Goal: Task Accomplishment & Management: Use online tool/utility

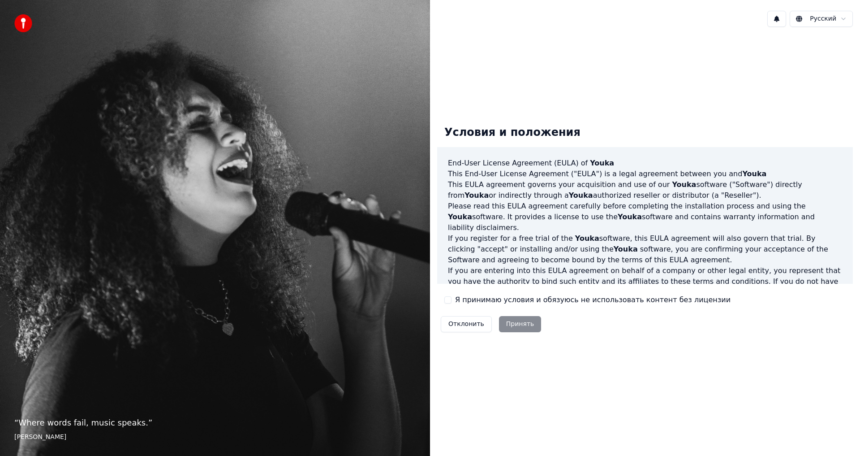
click at [507, 300] on label "Я принимаю условия и обязуюсь не использовать контент без лицензии" at bounding box center [593, 299] width 276 height 11
click at [452, 300] on button "Я принимаю условия и обязуюсь не использовать контент без лицензии" at bounding box center [448, 299] width 7 height 7
click at [512, 326] on button "Принять" at bounding box center [520, 324] width 43 height 16
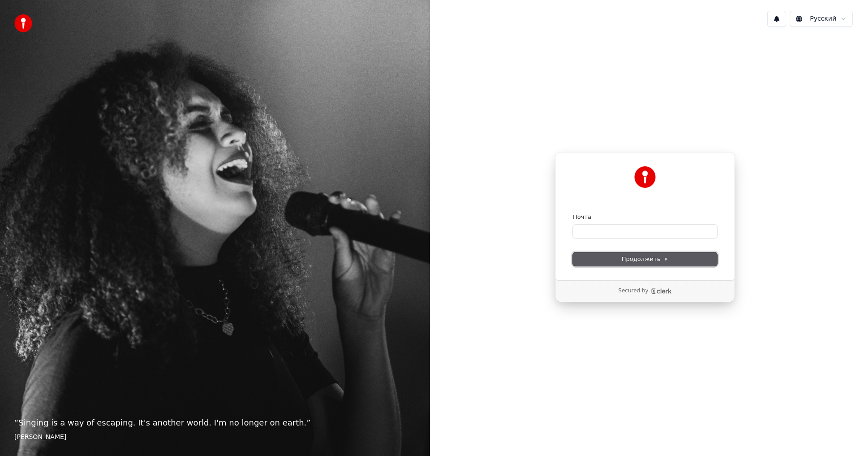
click at [666, 255] on span "Продолжить" at bounding box center [645, 259] width 47 height 8
click at [662, 261] on span "Продолжить" at bounding box center [645, 259] width 47 height 8
type input "**********"
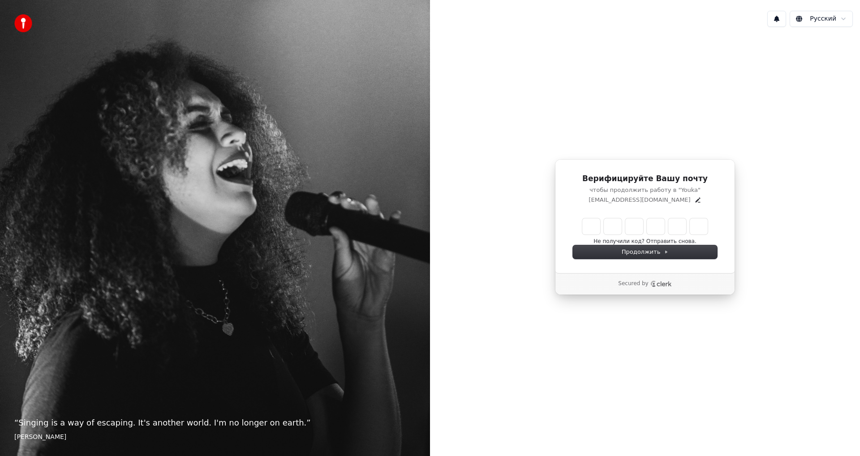
click at [588, 224] on input "Enter verification code" at bounding box center [645, 226] width 125 height 16
type input "******"
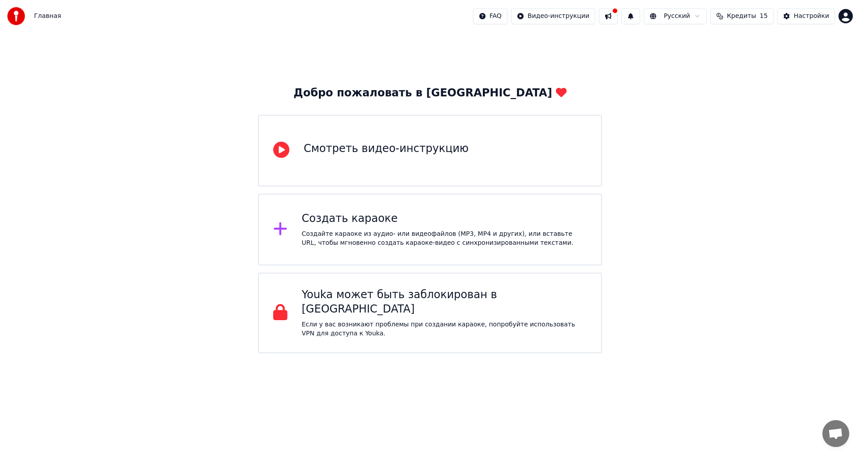
click at [482, 234] on div "Создайте караоке из аудио- или видеофайлов (MP3, MP4 и других), или вставьте UR…" at bounding box center [444, 238] width 285 height 18
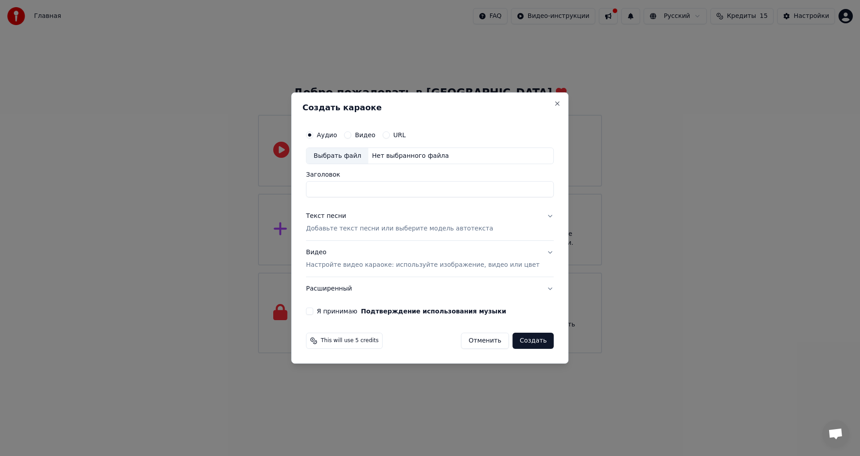
click at [346, 156] on div "Выбрать файл" at bounding box center [338, 156] width 62 height 16
type input "**********"
click at [538, 217] on button "Текст песни Добавьте текст песни или выберите модель автотекста" at bounding box center [430, 223] width 248 height 36
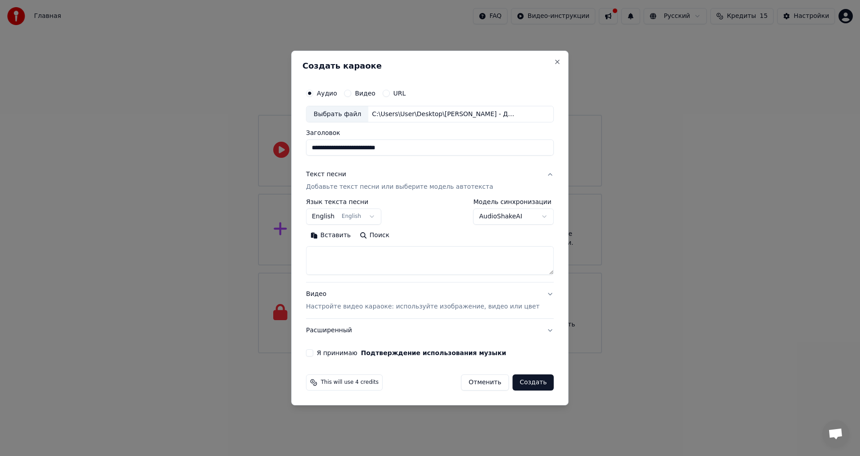
click at [375, 215] on body "**********" at bounding box center [430, 176] width 860 height 353
select select "**"
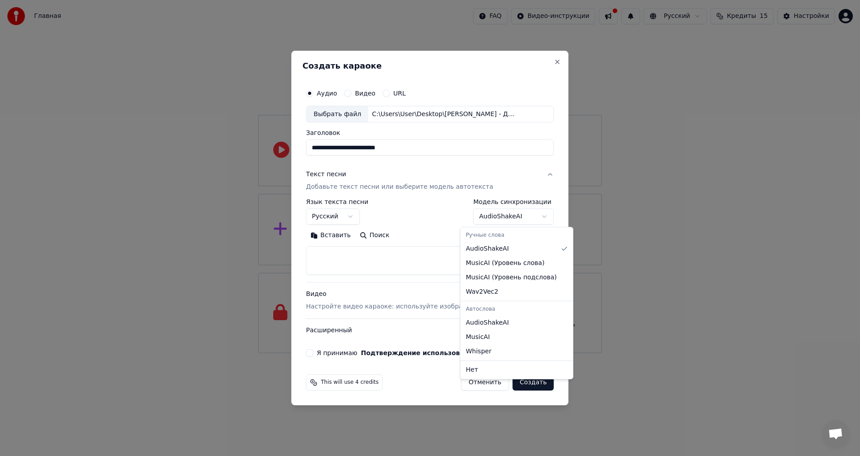
click at [523, 214] on body "**********" at bounding box center [430, 176] width 860 height 353
click at [400, 253] on body "**********" at bounding box center [430, 176] width 860 height 353
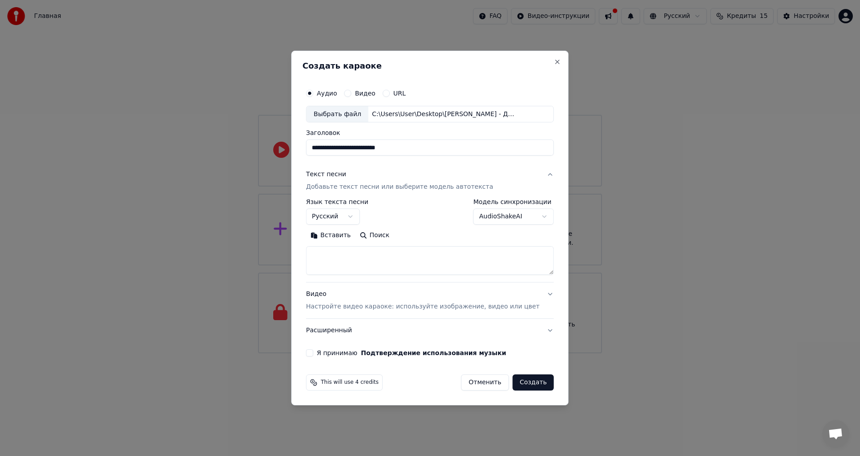
click at [387, 256] on textarea at bounding box center [430, 260] width 248 height 29
drag, startPoint x: 431, startPoint y: 149, endPoint x: 289, endPoint y: 149, distance: 142.1
click at [289, 149] on body "**********" at bounding box center [430, 176] width 860 height 353
click at [380, 255] on textarea at bounding box center [430, 260] width 248 height 29
paste textarea "**********"
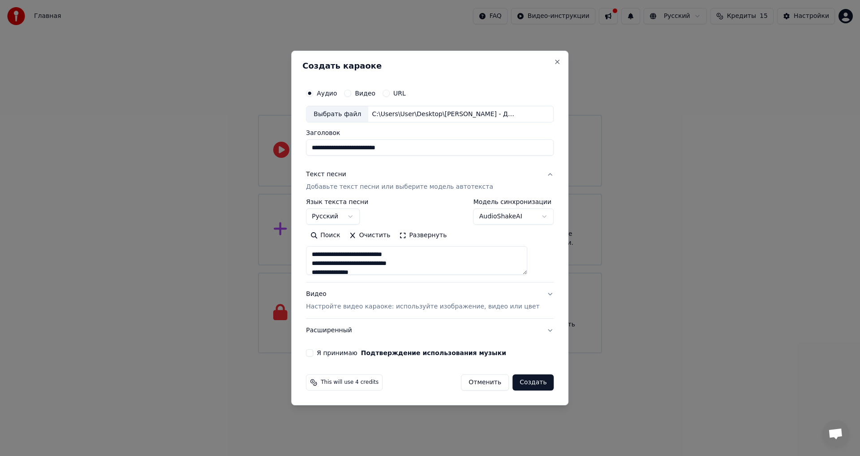
scroll to position [450, 0]
type textarea "**********"
click at [537, 293] on button "Видео Настройте видео караоке: используйте изображение, видео или цвет" at bounding box center [430, 301] width 248 height 36
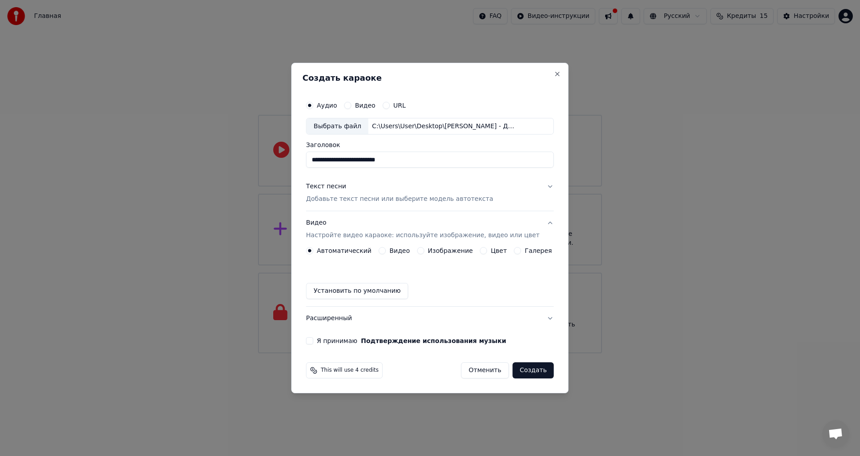
click at [313, 343] on button "Я принимаю Подтверждение использования музыки" at bounding box center [309, 340] width 7 height 7
click at [363, 102] on label "Видео" at bounding box center [365, 105] width 21 height 6
click at [351, 102] on button "Видео" at bounding box center [347, 105] width 7 height 7
click at [313, 103] on button "Аудио" at bounding box center [309, 105] width 7 height 7
click at [351, 105] on button "Видео" at bounding box center [347, 105] width 7 height 7
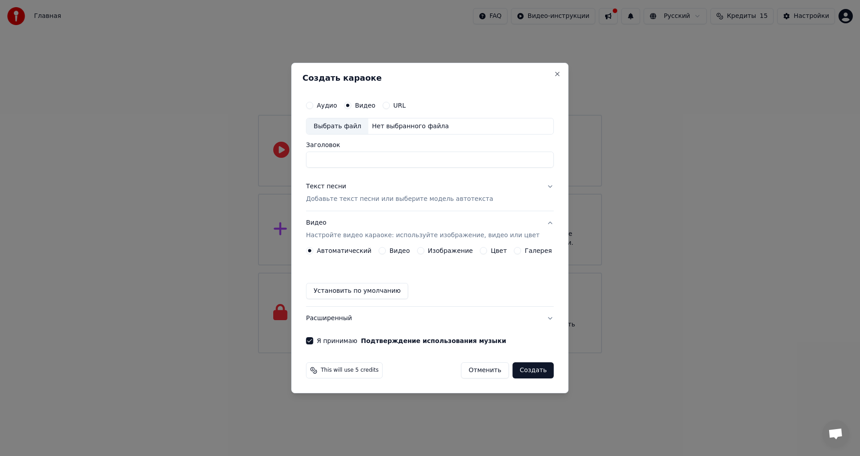
click at [342, 124] on div "Выбрать файл" at bounding box center [338, 126] width 62 height 16
click at [337, 104] on label "Аудио" at bounding box center [327, 105] width 20 height 6
click at [313, 104] on button "Аудио" at bounding box center [309, 105] width 7 height 7
click at [344, 130] on div "Выбрать файл" at bounding box center [338, 126] width 62 height 16
type input "**********"
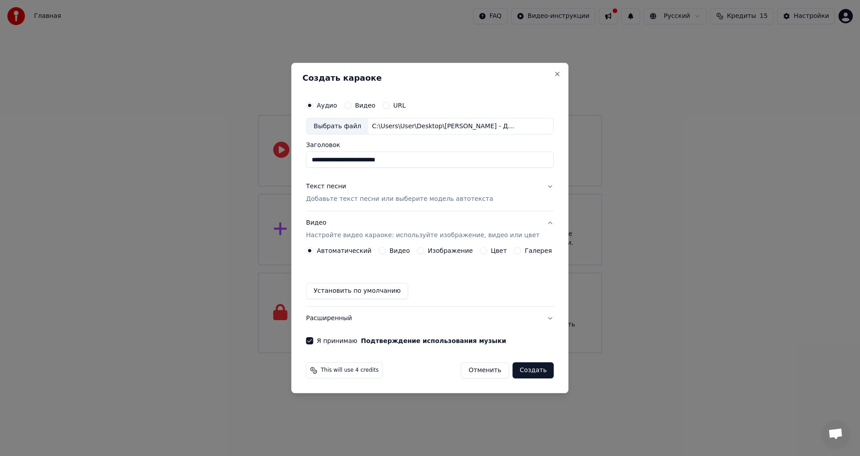
click at [438, 254] on label "Изображение" at bounding box center [450, 250] width 45 height 6
click at [424, 254] on button "Изображение" at bounding box center [420, 250] width 7 height 7
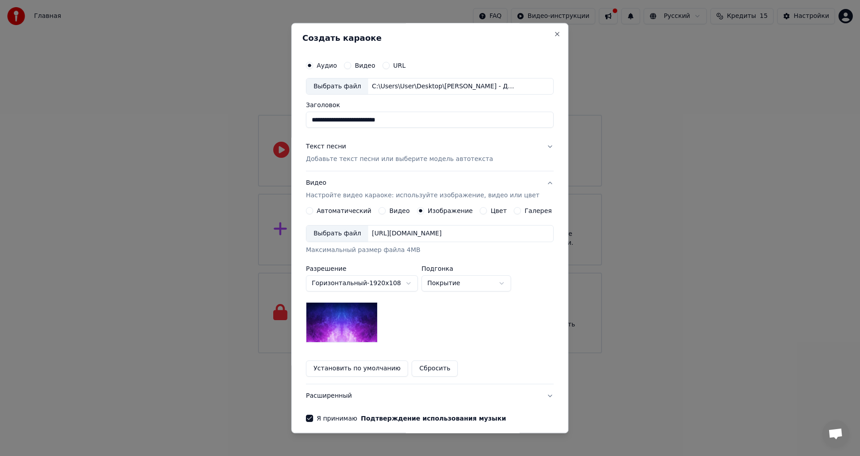
click at [424, 233] on div "https://imagedelivery.net/jkI57_JBx8hWPzcSI-uF5w/c7639807-3f76-4ea5-9112-66e75e…" at bounding box center [406, 233] width 77 height 9
click at [384, 212] on button "Видео" at bounding box center [382, 210] width 7 height 7
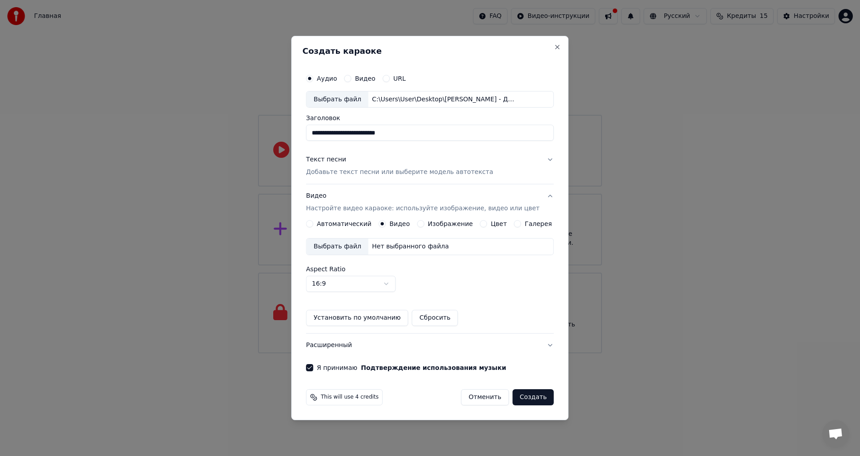
click at [362, 243] on div "Выбрать файл" at bounding box center [338, 246] width 62 height 16
click at [517, 373] on div "**********" at bounding box center [430, 220] width 255 height 309
click at [485, 224] on button "Цвет" at bounding box center [483, 223] width 7 height 7
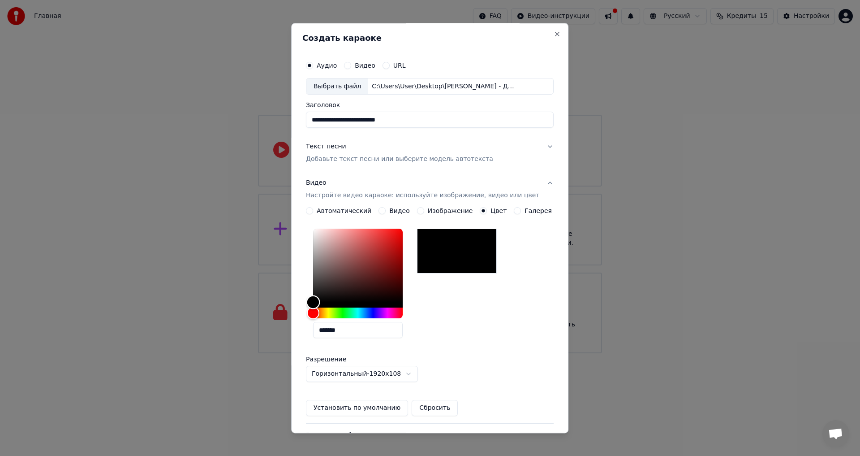
click at [320, 302] on div "Color" at bounding box center [314, 302] width 14 height 14
drag, startPoint x: 324, startPoint y: 302, endPoint x: 334, endPoint y: 299, distance: 10.2
click at [328, 299] on div "Color" at bounding box center [321, 302] width 14 height 14
drag, startPoint x: 344, startPoint y: 296, endPoint x: 380, endPoint y: 284, distance: 38.3
click at [380, 284] on div "Color" at bounding box center [374, 284] width 14 height 14
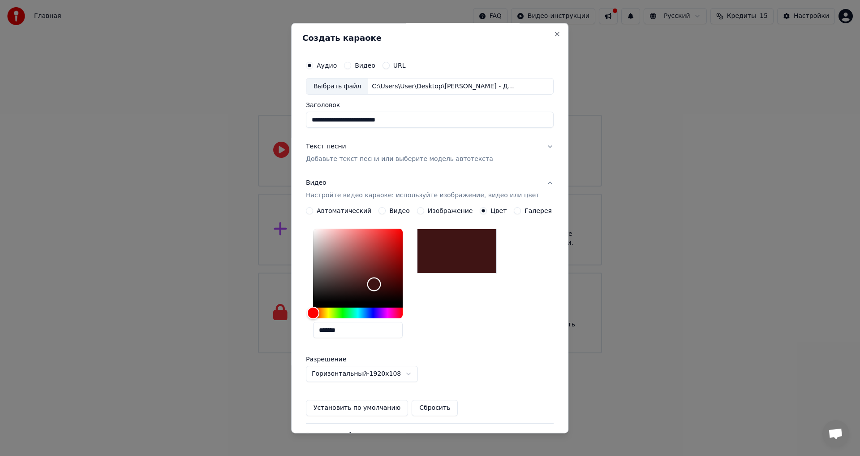
click at [380, 284] on div "Color" at bounding box center [374, 284] width 14 height 14
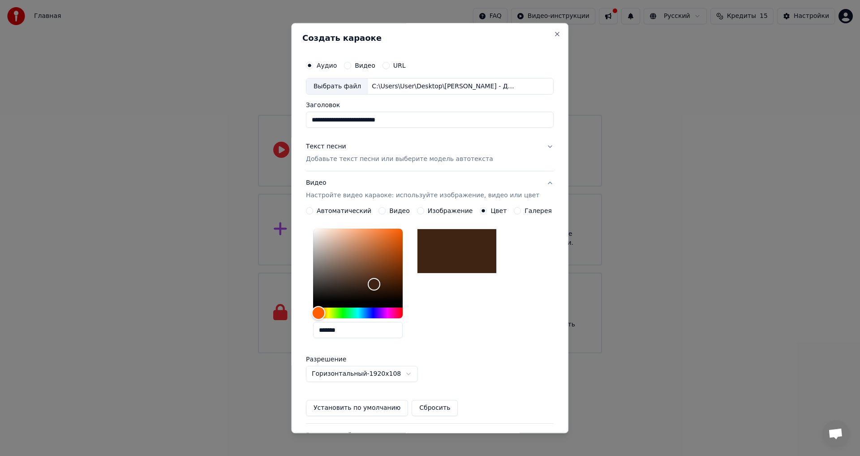
click at [325, 315] on div "Hue" at bounding box center [319, 313] width 14 height 14
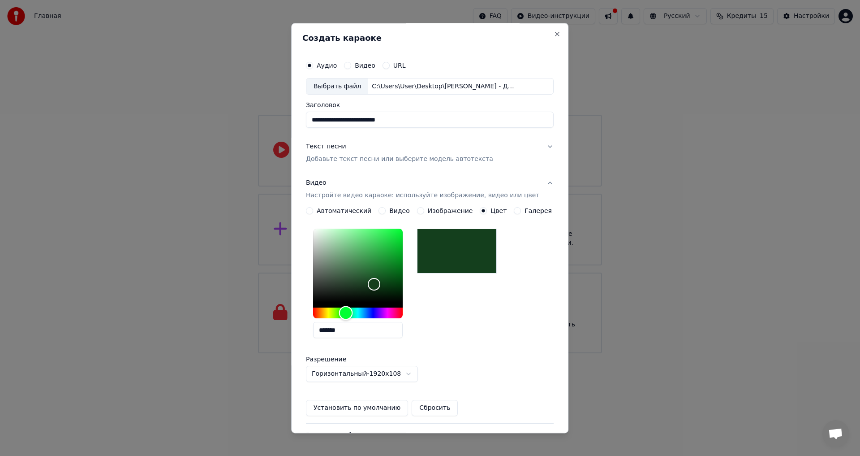
drag, startPoint x: 343, startPoint y: 315, endPoint x: 352, endPoint y: 314, distance: 9.4
click at [352, 314] on div "Hue" at bounding box center [358, 313] width 90 height 11
type input "*******"
drag, startPoint x: 354, startPoint y: 238, endPoint x: 348, endPoint y: 242, distance: 7.6
click at [348, 242] on div "Color" at bounding box center [358, 265] width 90 height 73
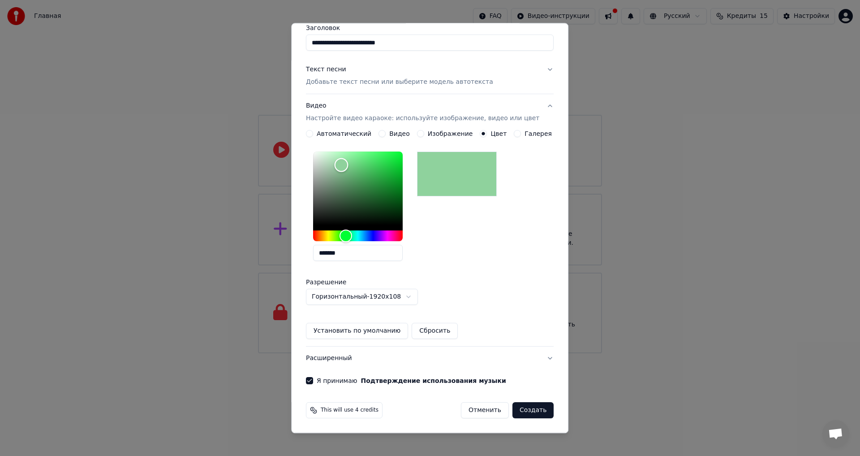
scroll to position [0, 0]
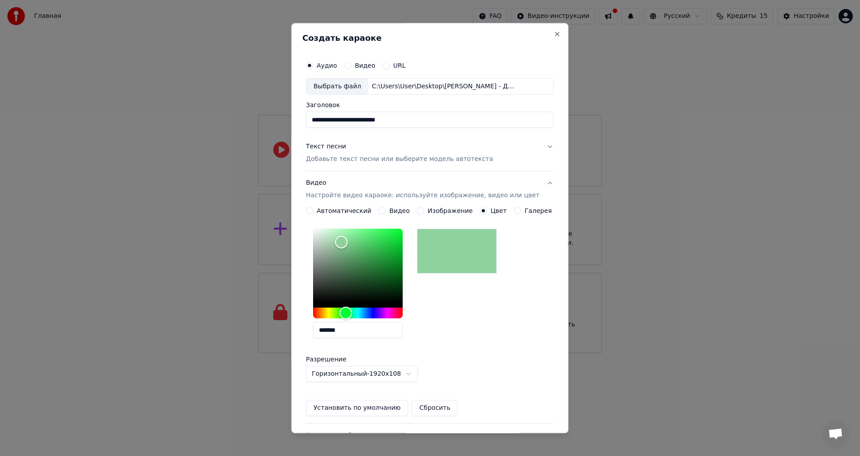
click at [481, 158] on button "Текст песни Добавьте текст песни или выберите модель автотекста" at bounding box center [430, 153] width 248 height 36
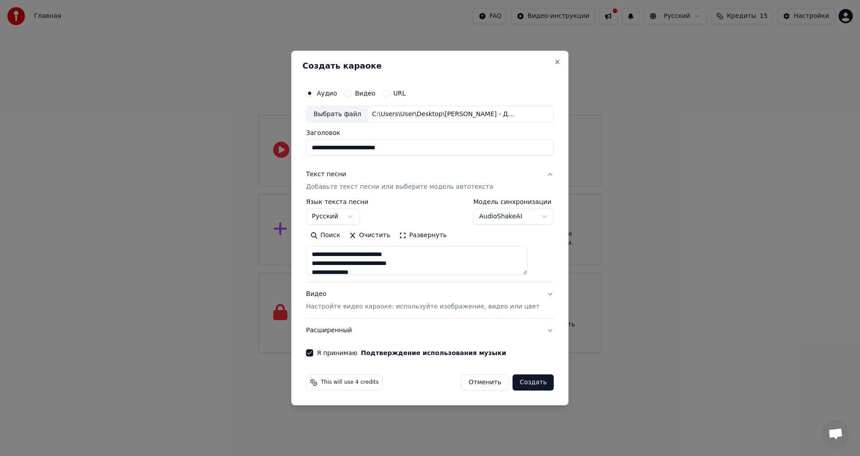
click at [528, 380] on button "Создать" at bounding box center [533, 382] width 41 height 16
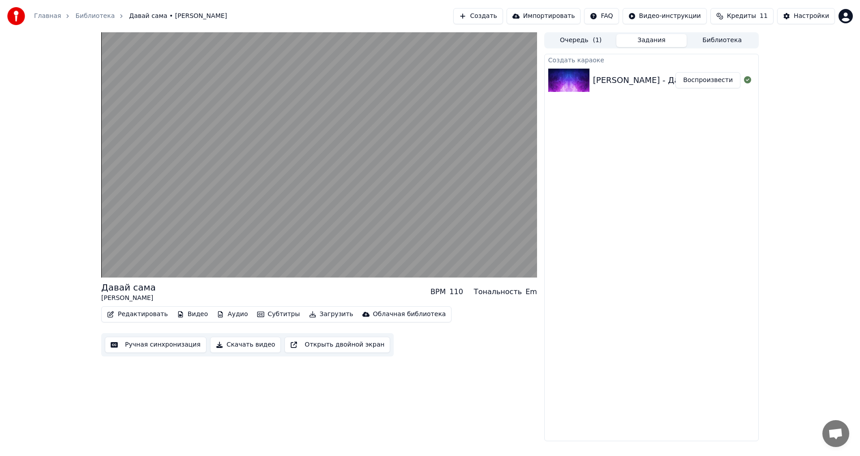
click at [126, 315] on button "Редактировать" at bounding box center [138, 314] width 68 height 13
click at [129, 312] on button "Редактировать" at bounding box center [138, 314] width 68 height 13
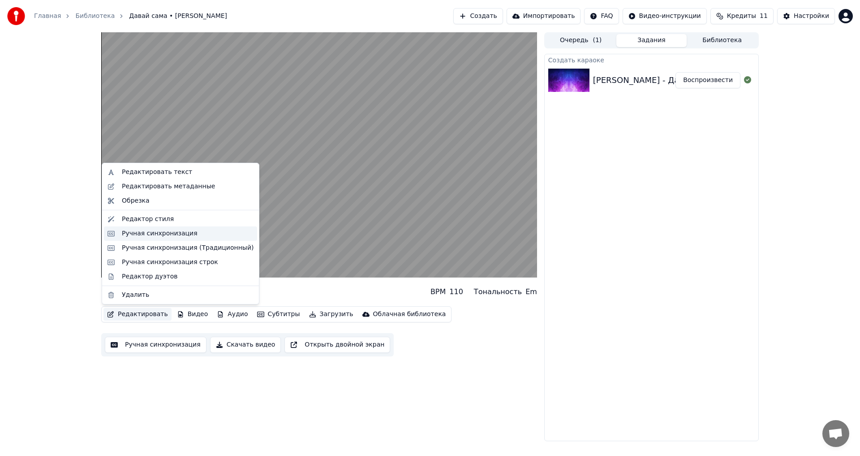
click at [167, 232] on div "Ручная синхронизация" at bounding box center [160, 233] width 76 height 9
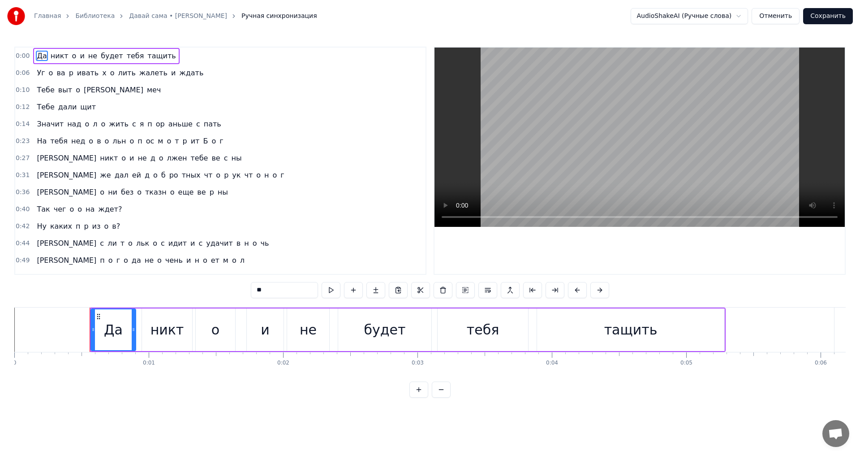
click at [71, 57] on span "o" at bounding box center [74, 56] width 6 height 10
type input "*"
click at [61, 57] on div "Да никт o и не будет тебя тащить" at bounding box center [106, 56] width 146 height 16
drag, startPoint x: 160, startPoint y: 334, endPoint x: 179, endPoint y: 334, distance: 19.3
click at [179, 334] on div "никт" at bounding box center [168, 330] width 34 height 20
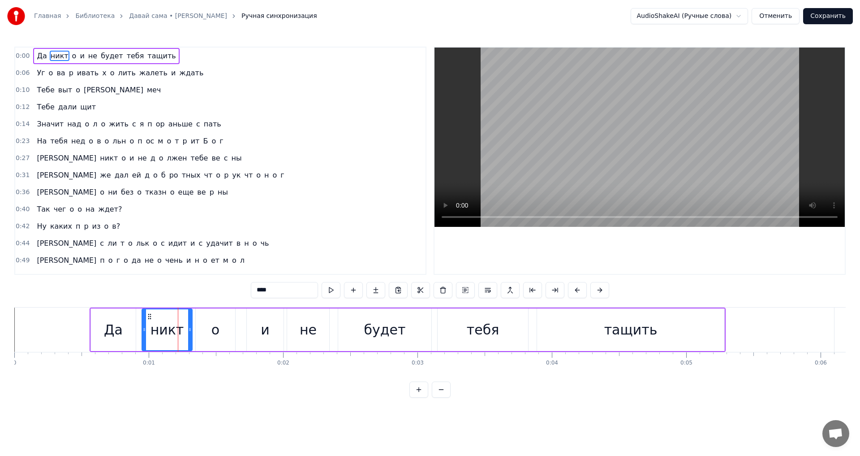
drag, startPoint x: 228, startPoint y: 332, endPoint x: 213, endPoint y: 332, distance: 14.3
click at [213, 332] on div "o" at bounding box center [215, 329] width 39 height 43
type input "*"
click at [71, 54] on span "o" at bounding box center [74, 56] width 6 height 10
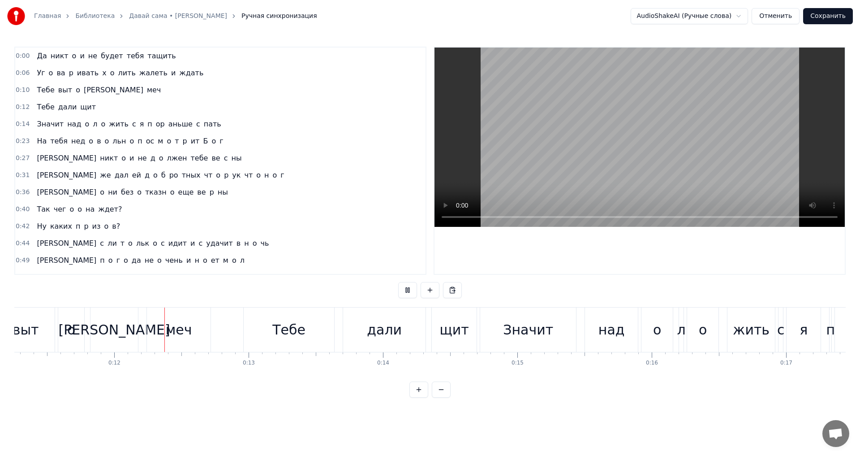
scroll to position [0, 1514]
click at [75, 88] on span "o" at bounding box center [78, 90] width 6 height 10
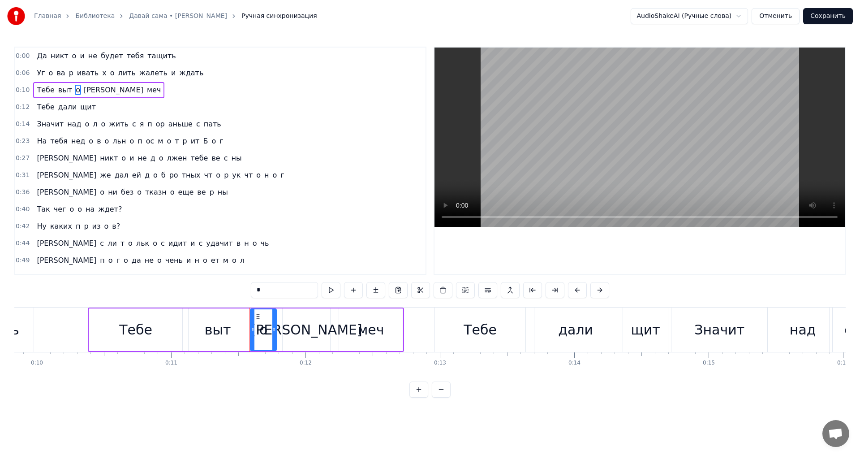
scroll to position [0, 1338]
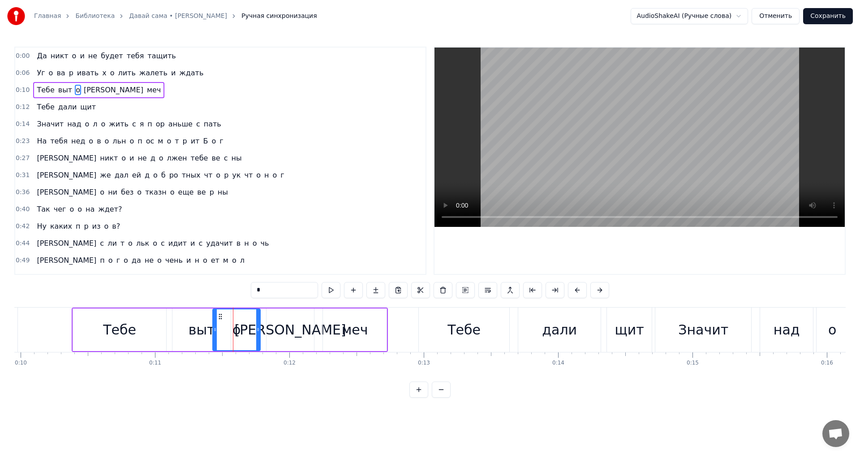
drag, startPoint x: 237, startPoint y: 329, endPoint x: 215, endPoint y: 329, distance: 21.5
click at [215, 329] on icon at bounding box center [215, 329] width 4 height 7
drag, startPoint x: 215, startPoint y: 329, endPoint x: 177, endPoint y: 333, distance: 38.4
click at [177, 333] on div at bounding box center [177, 329] width 4 height 41
click at [269, 328] on div "чен" at bounding box center [291, 329] width 48 height 43
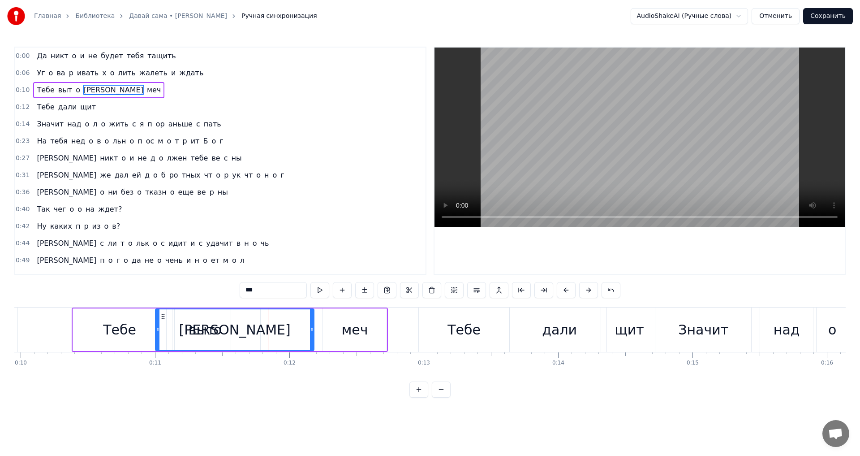
drag, startPoint x: 269, startPoint y: 328, endPoint x: 158, endPoint y: 330, distance: 111.2
click at [158, 330] on icon at bounding box center [158, 329] width 4 height 7
click at [156, 374] on div "Да никт o и не будет тебя тащить Уг o ва p ивать х o лить жалеть и ждать Тебе ч…" at bounding box center [430, 340] width 832 height 67
click at [101, 322] on div "Тебе" at bounding box center [119, 329] width 93 height 43
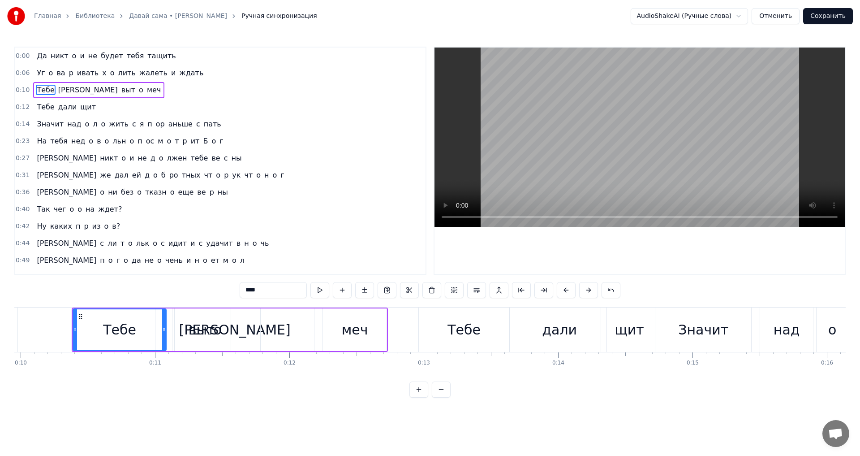
click at [201, 322] on div "o" at bounding box center [218, 329] width 86 height 43
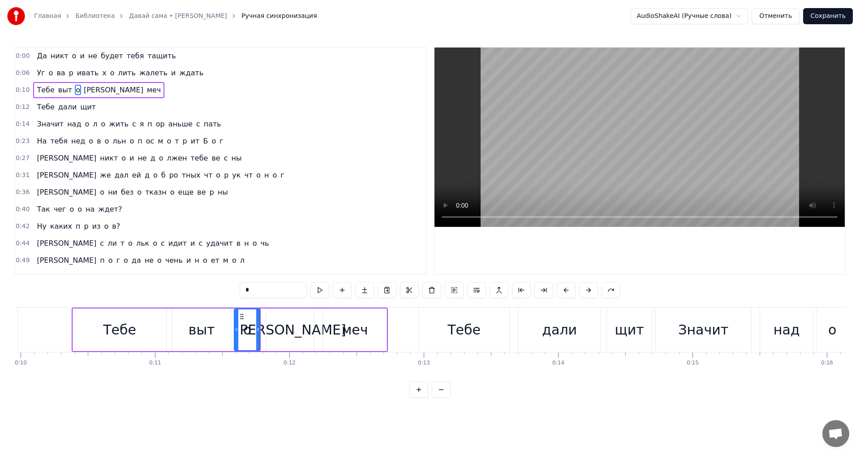
scroll to position [0, 1290]
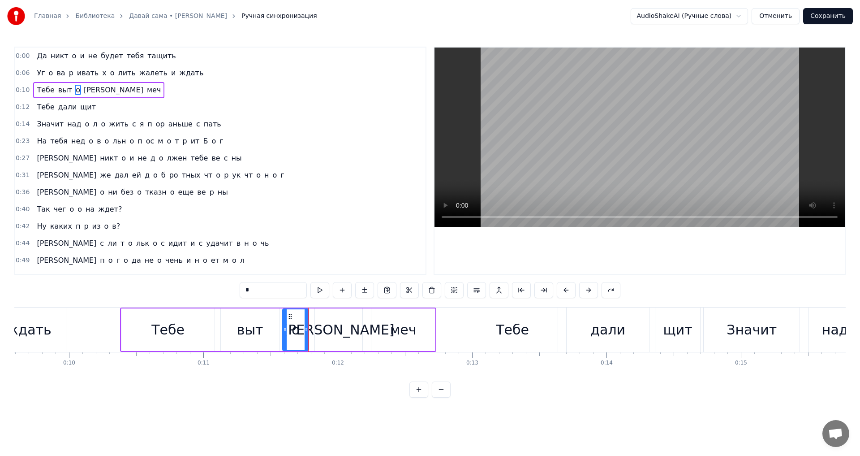
click at [243, 311] on div "выт" at bounding box center [250, 329] width 58 height 43
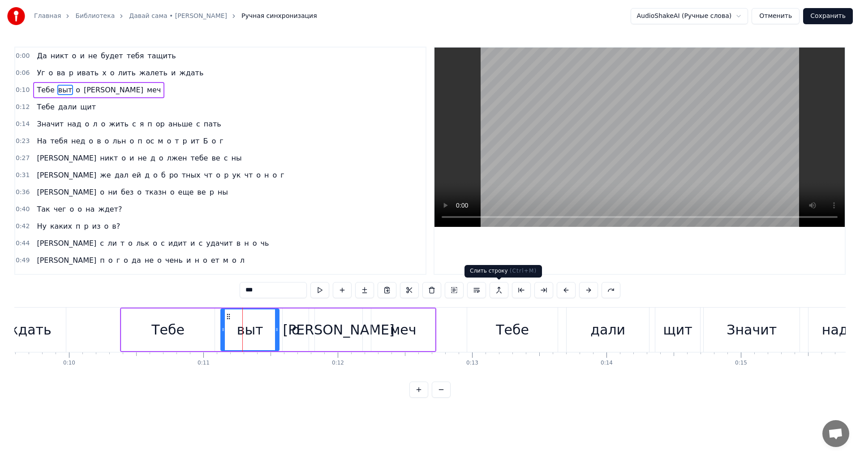
click at [497, 289] on button at bounding box center [499, 290] width 19 height 16
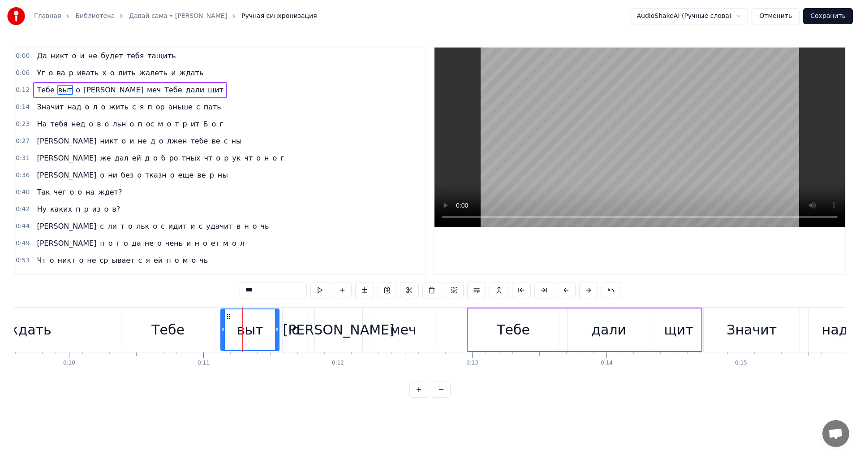
scroll to position [1, 0]
click at [71, 57] on span "o" at bounding box center [74, 54] width 6 height 10
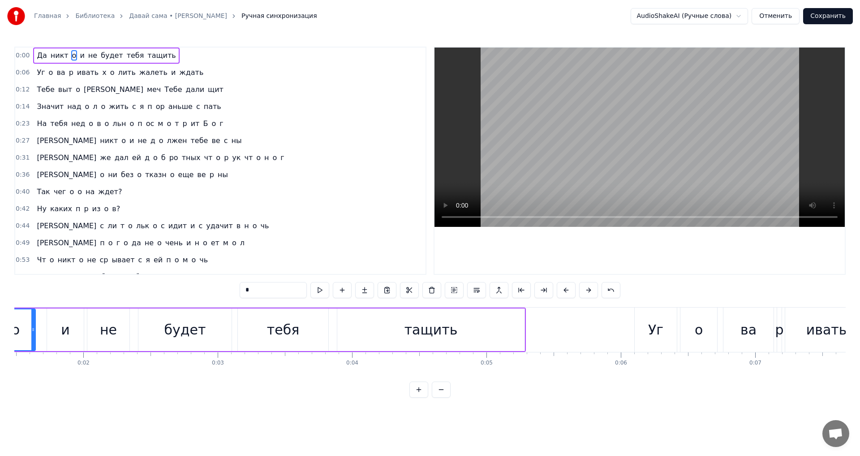
scroll to position [0, 135]
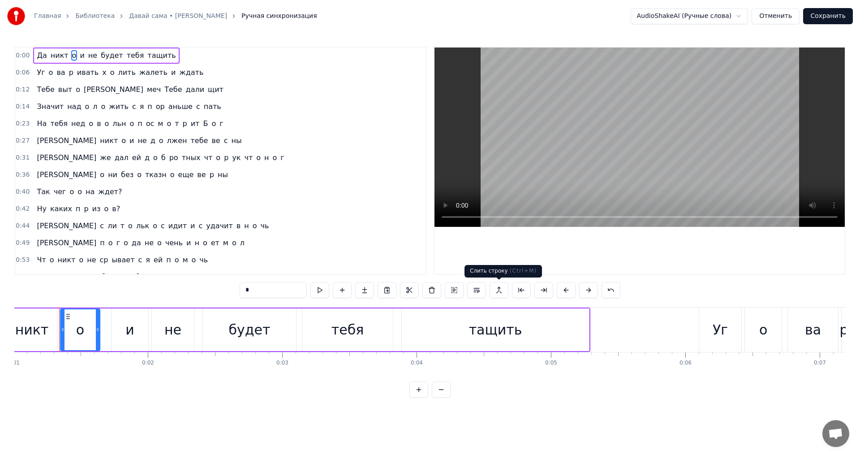
click at [495, 289] on button at bounding box center [499, 290] width 19 height 16
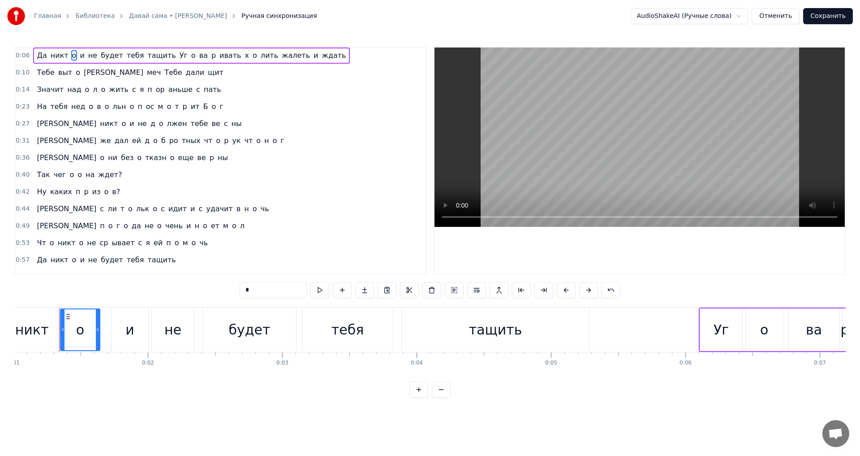
scroll to position [0, 0]
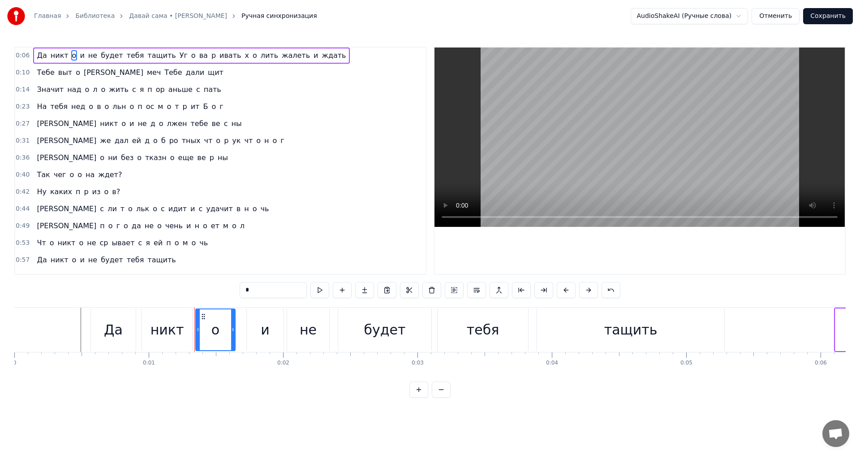
click at [146, 70] on span "меч" at bounding box center [154, 72] width 16 height 10
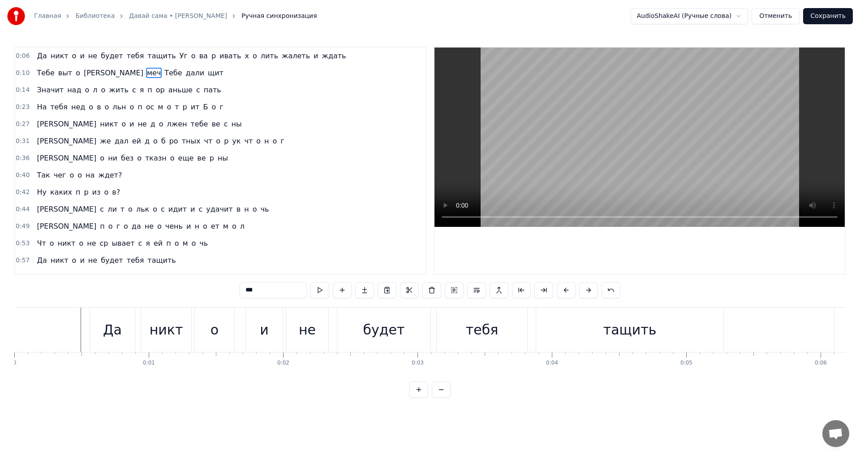
scroll to position [0, 0]
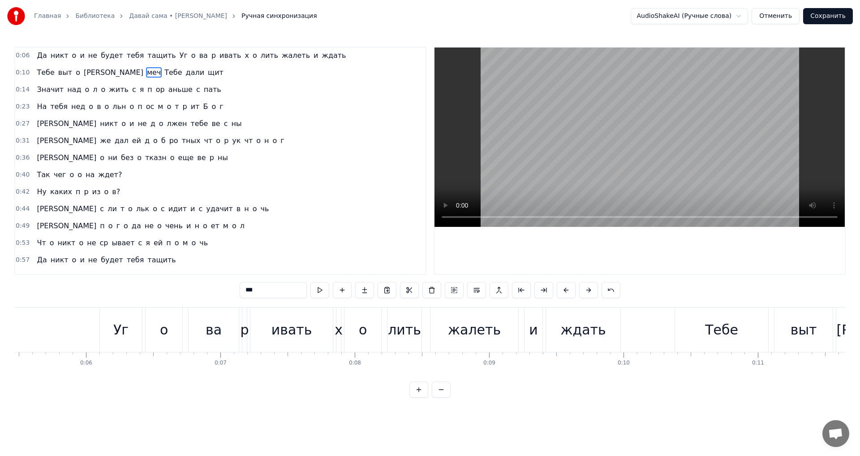
click at [109, 59] on span "будет" at bounding box center [112, 55] width 24 height 10
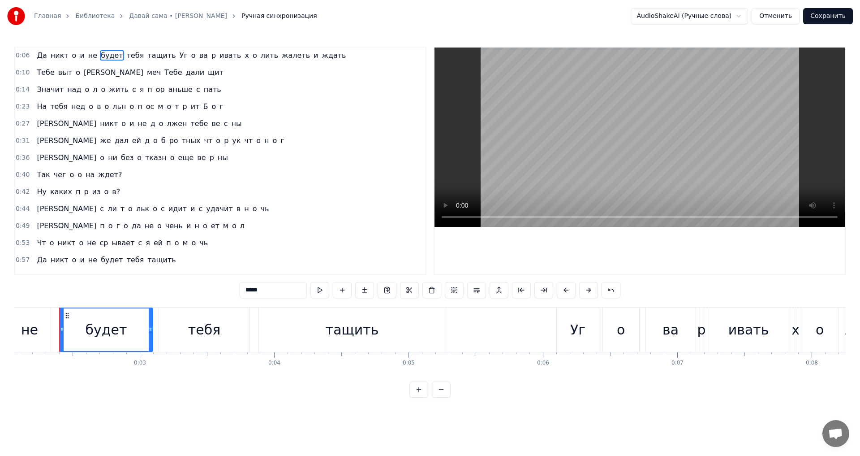
scroll to position [0, 0]
click at [506, 293] on button at bounding box center [499, 290] width 19 height 16
click at [462, 290] on button at bounding box center [454, 290] width 19 height 16
click at [345, 320] on div "тащить" at bounding box center [352, 330] width 53 height 20
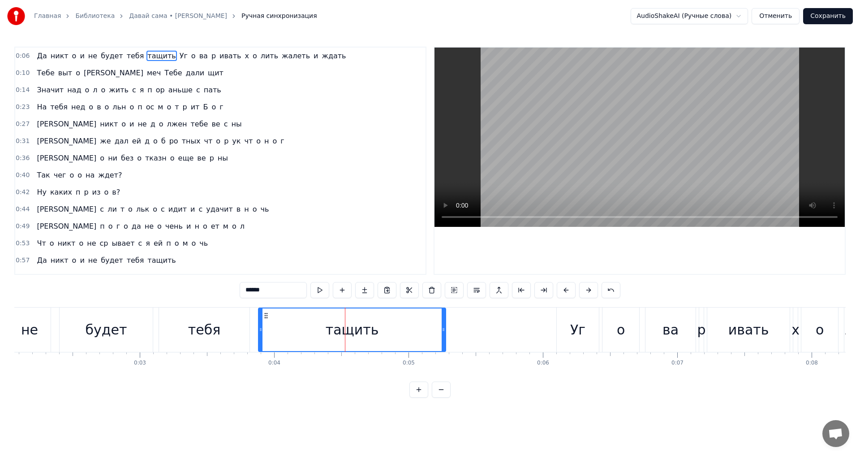
click at [580, 335] on div "Уг" at bounding box center [577, 330] width 15 height 20
type input "**"
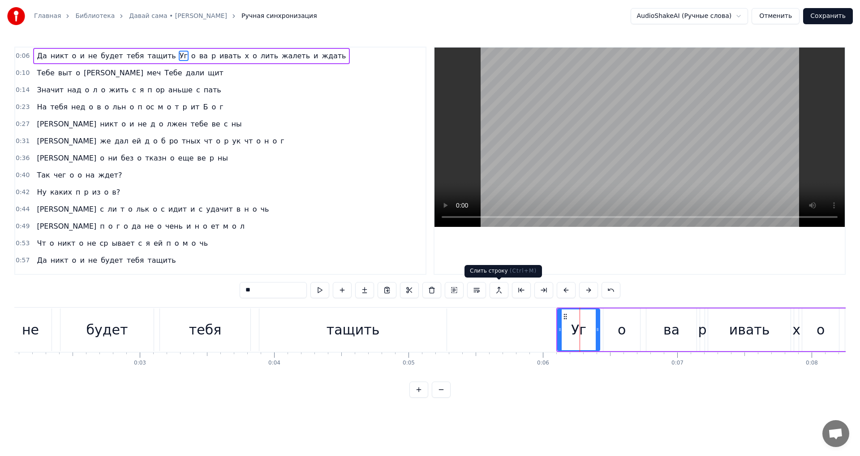
click at [501, 293] on button at bounding box center [499, 290] width 19 height 16
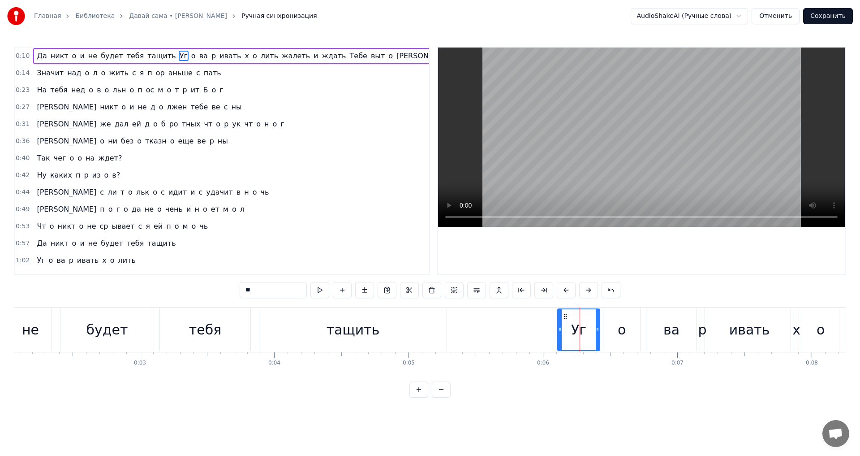
click at [490, 282] on button at bounding box center [499, 290] width 19 height 16
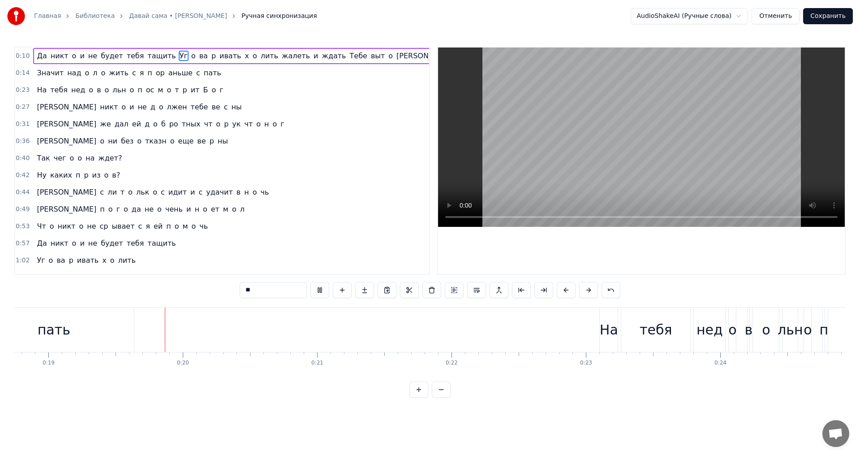
scroll to position [0, 2523]
click at [480, 297] on button at bounding box center [476, 290] width 19 height 16
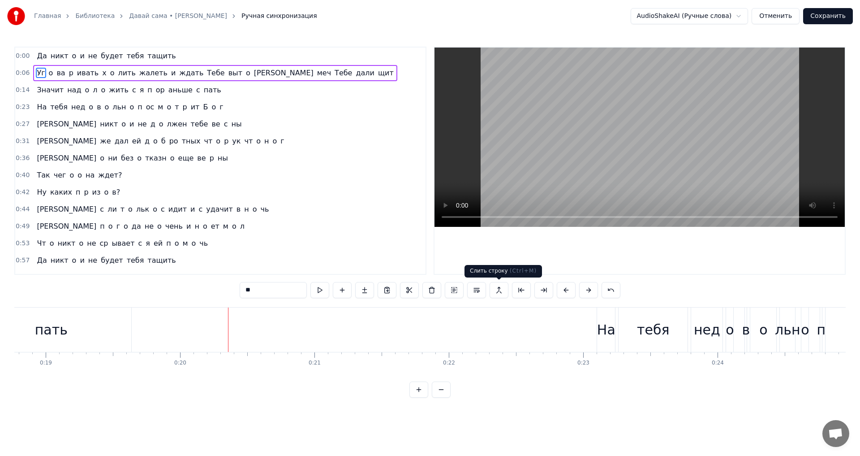
click at [497, 286] on button at bounding box center [499, 290] width 19 height 16
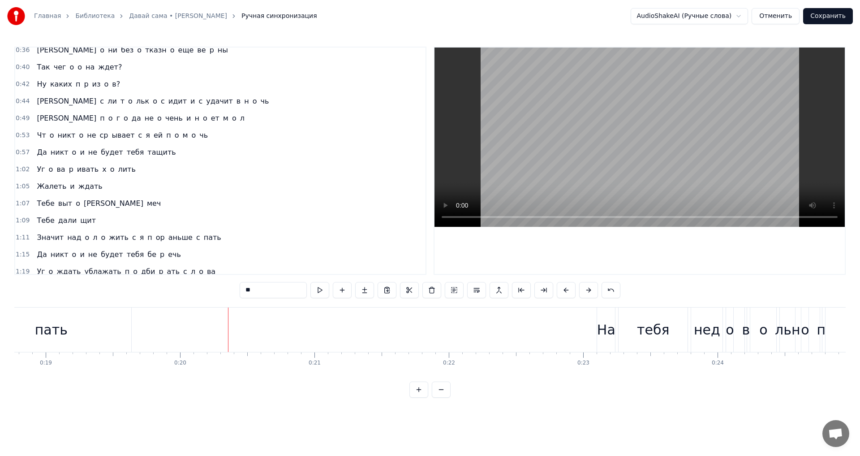
scroll to position [142, 0]
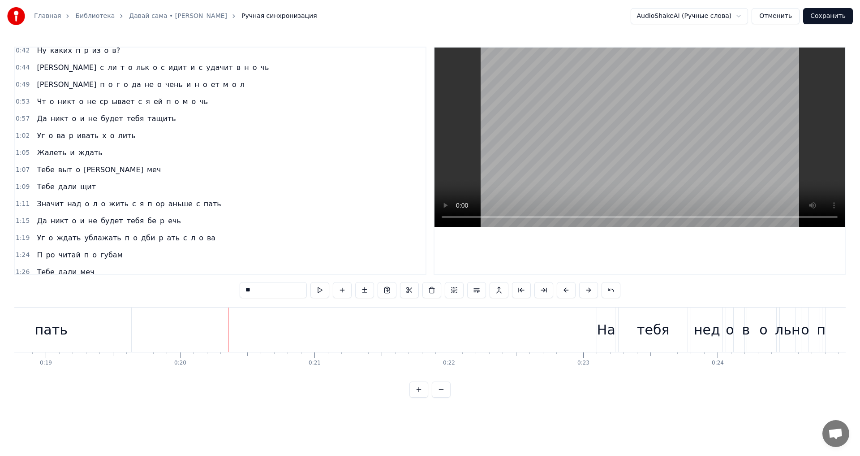
click at [116, 88] on span "г" at bounding box center [118, 84] width 5 height 10
type input "*"
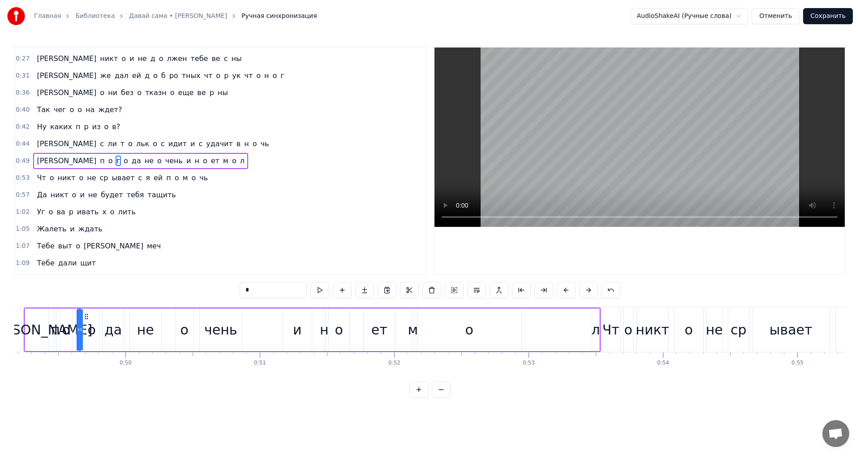
scroll to position [0, 6629]
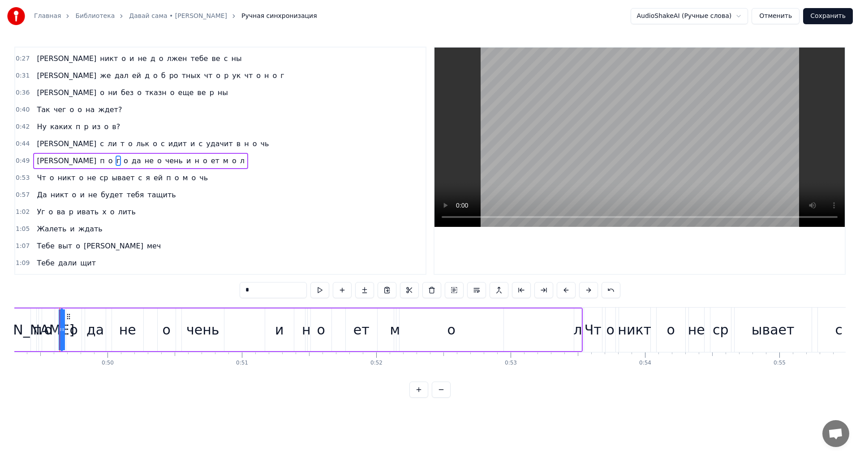
click at [441, 398] on button at bounding box center [441, 389] width 19 height 16
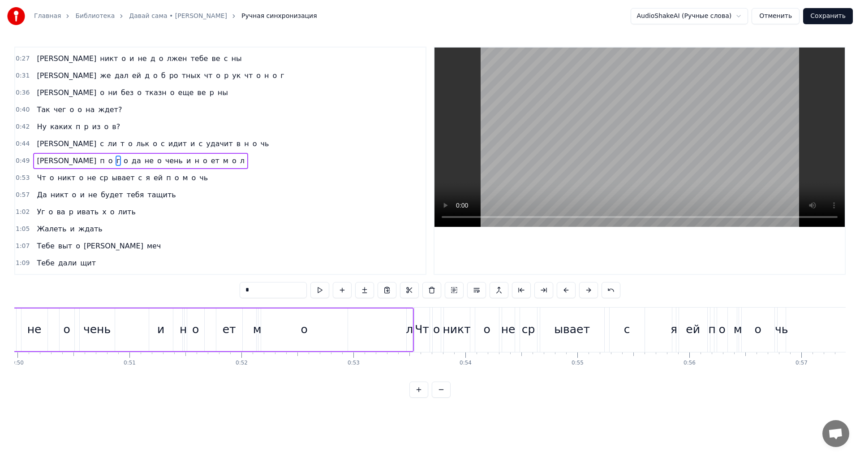
scroll to position [0, 5517]
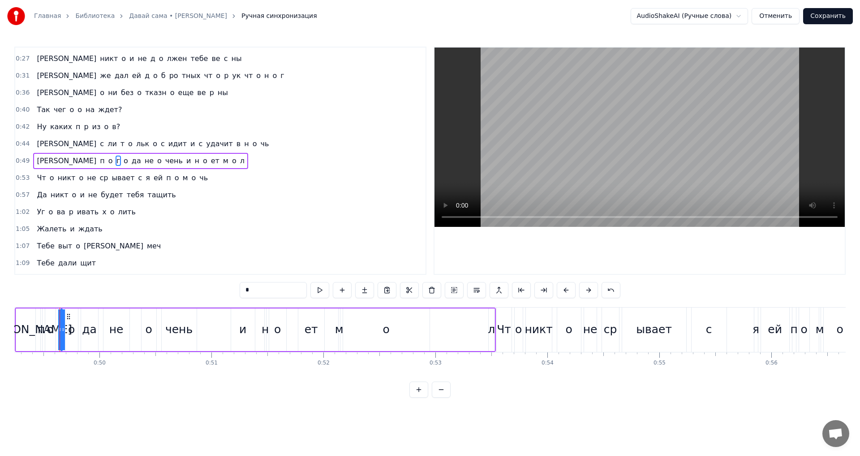
drag, startPoint x: 267, startPoint y: 291, endPoint x: 186, endPoint y: 291, distance: 80.7
click at [186, 291] on div "0:00 Да никт o и не будет тебя тащить 0:06 Уг o ва p ивать х o лить жалеть и жд…" at bounding box center [430, 222] width 832 height 351
click at [127, 164] on span "да" at bounding box center [132, 161] width 11 height 10
click at [119, 164] on span "o" at bounding box center [122, 161] width 6 height 10
type input "*"
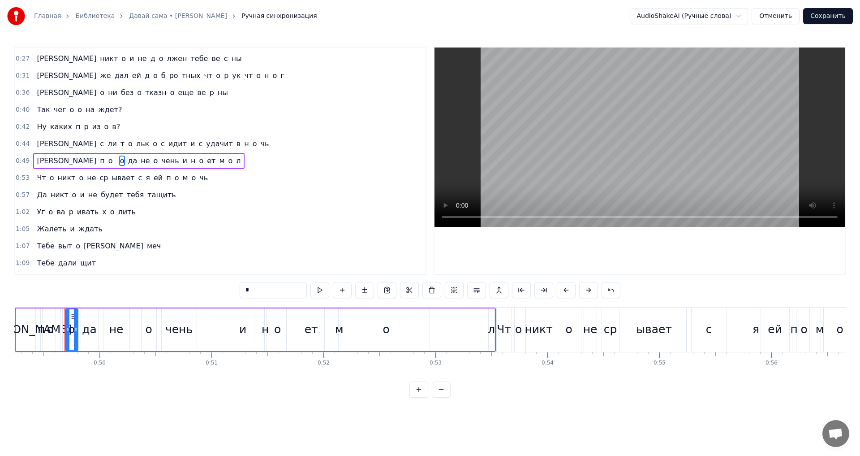
click at [56, 164] on div "И п o o да не o чень и н o ет м o л" at bounding box center [138, 161] width 211 height 16
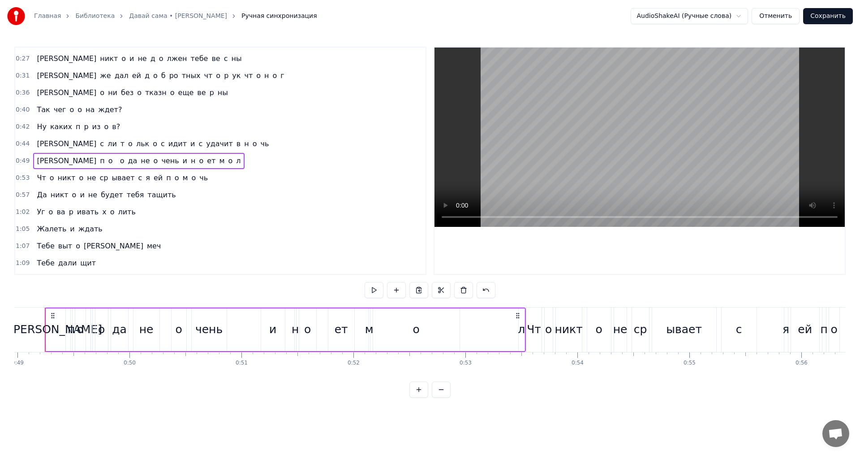
scroll to position [0, 5472]
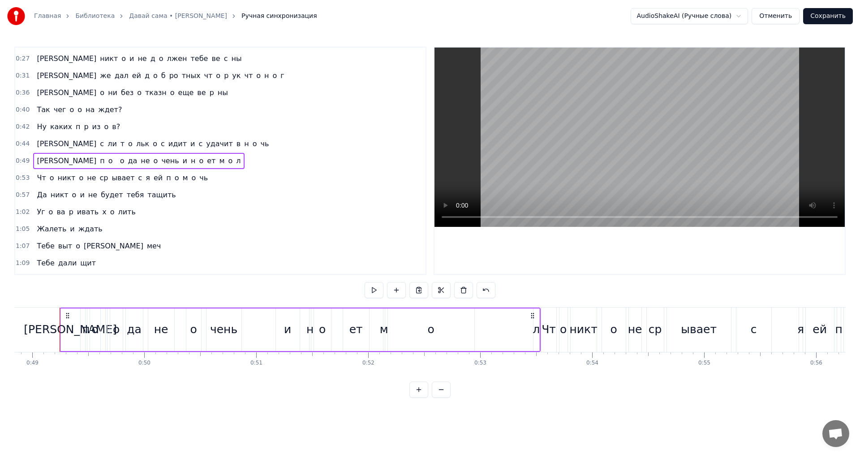
click at [116, 160] on span at bounding box center [117, 161] width 2 height 10
click at [251, 292] on input "text" at bounding box center [273, 290] width 67 height 16
type input "*"
click at [148, 293] on div "0:00 Да никт o и не будет тебя тащить 0:06 Уг o ва p ивать х o лить жалеть и жд…" at bounding box center [430, 222] width 832 height 351
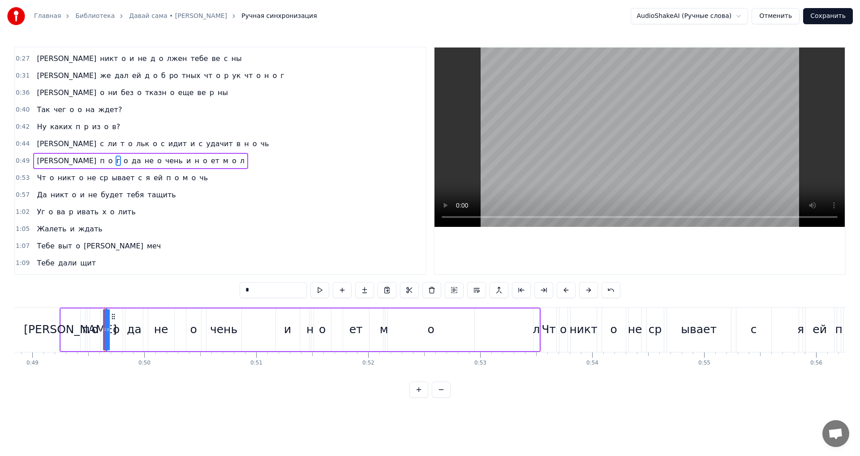
click at [251, 412] on html "Главная Библиотека Давай сама • Арсений Бородин Ручная синхронизация AudioShake…" at bounding box center [430, 206] width 860 height 412
click at [748, 12] on html "Главная Библиотека Давай сама • Арсений Бородин Ручная синхронизация AudioShake…" at bounding box center [430, 206] width 860 height 412
click at [194, 16] on html "Главная Библиотека Давай сама • Арсений Бородин Ручная синхронизация AudioShake…" at bounding box center [430, 206] width 860 height 412
click at [190, 16] on link "Давай сама • Арсений Бородин" at bounding box center [178, 16] width 98 height 9
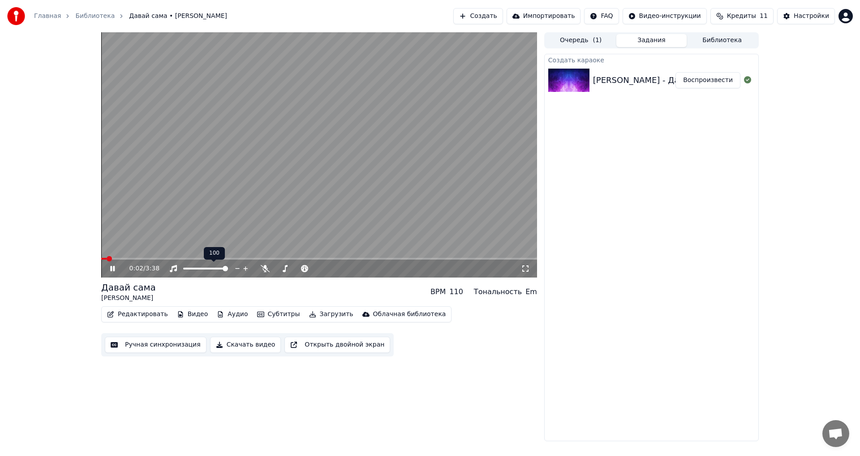
click at [212, 267] on div at bounding box center [214, 268] width 72 height 9
click at [210, 266] on div at bounding box center [214, 268] width 72 height 9
click at [211, 269] on span at bounding box center [197, 269] width 28 height 2
drag, startPoint x: 203, startPoint y: 270, endPoint x: 196, endPoint y: 270, distance: 7.2
click at [196, 270] on div at bounding box center [214, 268] width 72 height 9
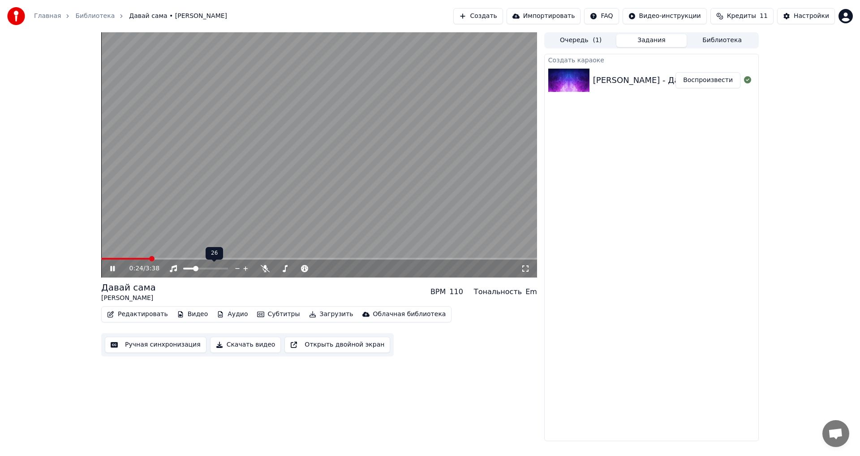
click at [195, 268] on span at bounding box center [189, 269] width 12 height 2
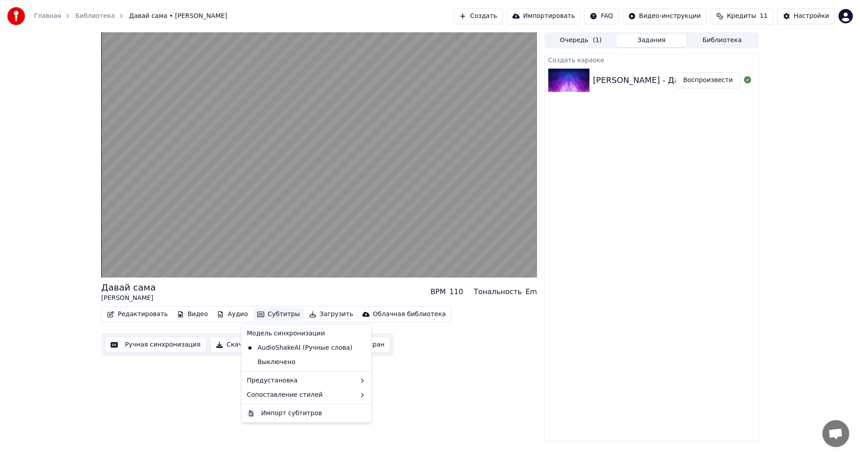
click at [265, 311] on button "Субтитры" at bounding box center [279, 314] width 50 height 13
drag, startPoint x: 327, startPoint y: 361, endPoint x: 320, endPoint y: 367, distance: 8.6
click at [325, 362] on div "Выключено" at bounding box center [306, 362] width 126 height 14
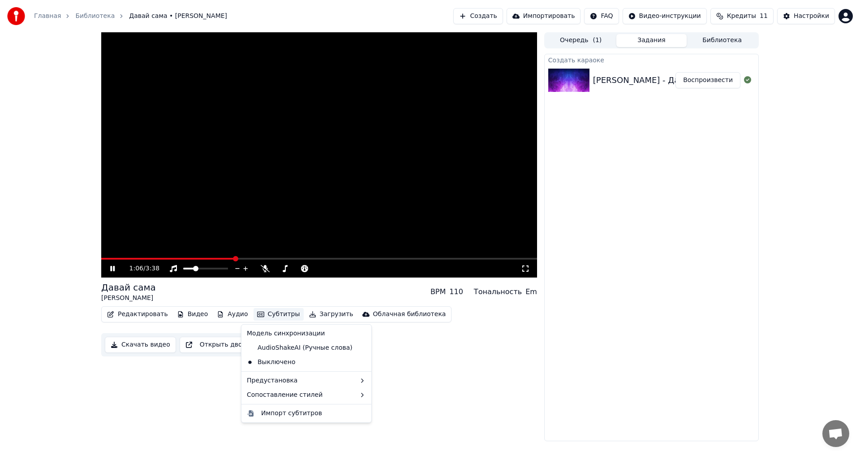
click at [264, 317] on button "Субтитры" at bounding box center [279, 314] width 50 height 13
click at [299, 348] on div "AudioShakeAI (Ручные слова)" at bounding box center [299, 348] width 113 height 14
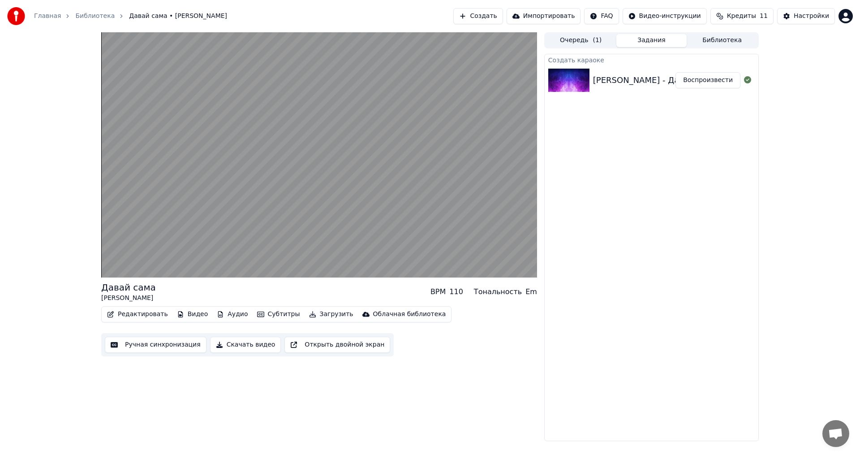
click at [149, 314] on button "Редактировать" at bounding box center [138, 314] width 68 height 13
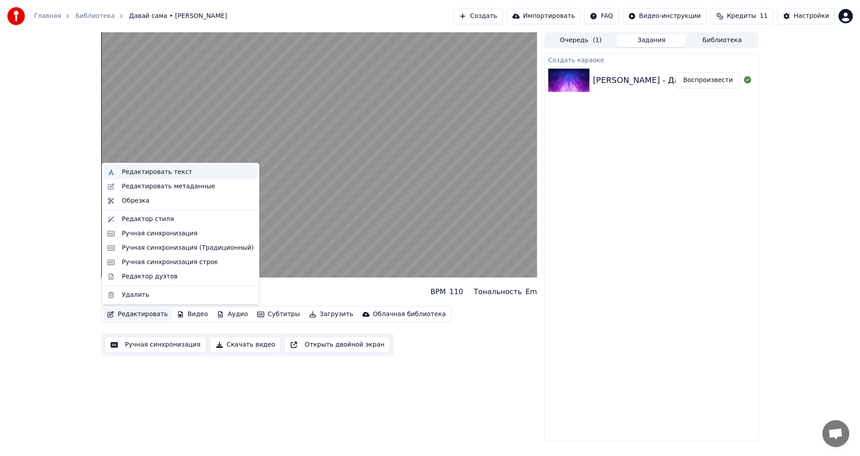
click at [167, 172] on div "Редактировать текст" at bounding box center [157, 172] width 70 height 9
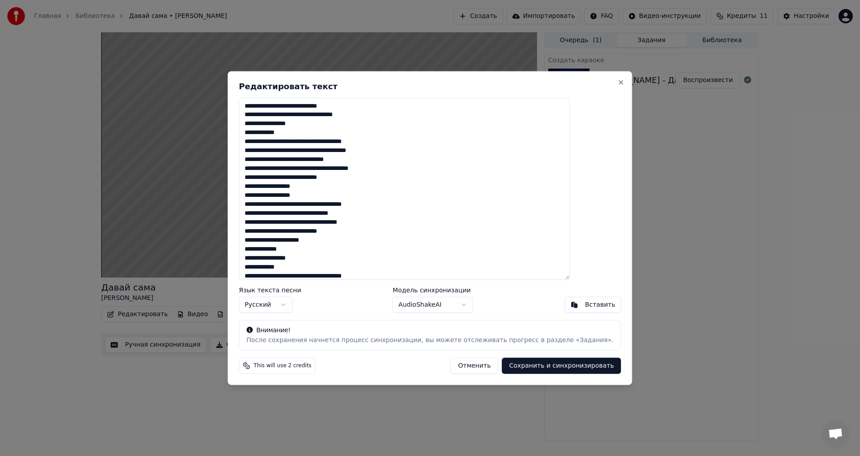
click at [294, 108] on textarea at bounding box center [404, 188] width 331 height 182
click at [278, 114] on textarea at bounding box center [404, 188] width 331 height 182
click at [281, 114] on textarea at bounding box center [404, 188] width 331 height 182
click at [285, 115] on textarea at bounding box center [404, 188] width 331 height 182
click at [289, 115] on textarea at bounding box center [404, 188] width 331 height 182
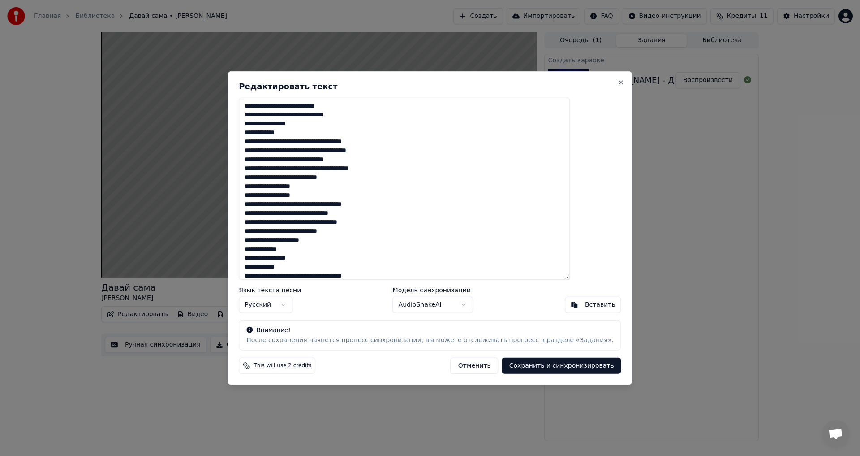
click at [311, 112] on textarea at bounding box center [404, 188] width 331 height 182
click at [314, 113] on textarea at bounding box center [404, 188] width 331 height 182
type textarea "**********"
click at [525, 368] on button "Сохранить и синхронизировать" at bounding box center [561, 366] width 119 height 16
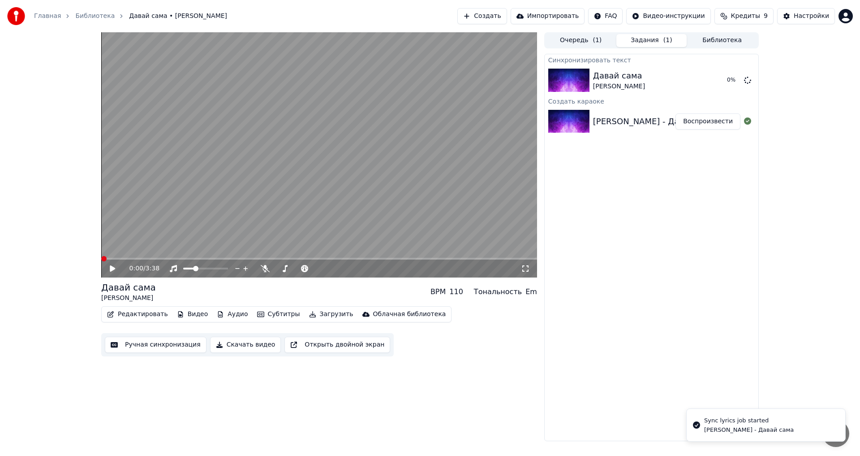
click at [101, 259] on span at bounding box center [101, 259] width 0 height 2
click at [115, 267] on icon at bounding box center [118, 268] width 21 height 7
click at [116, 267] on icon at bounding box center [118, 268] width 21 height 7
click at [255, 314] on button "Субтитры" at bounding box center [279, 314] width 50 height 13
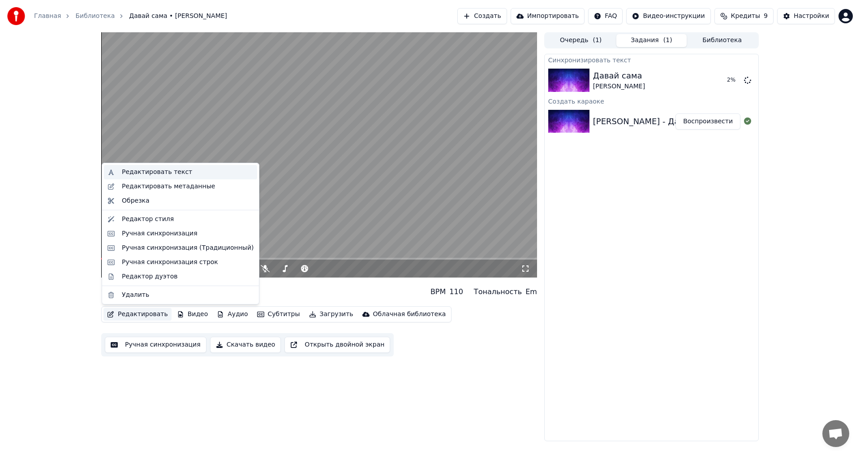
click at [162, 171] on div "Редактировать текст" at bounding box center [157, 172] width 70 height 9
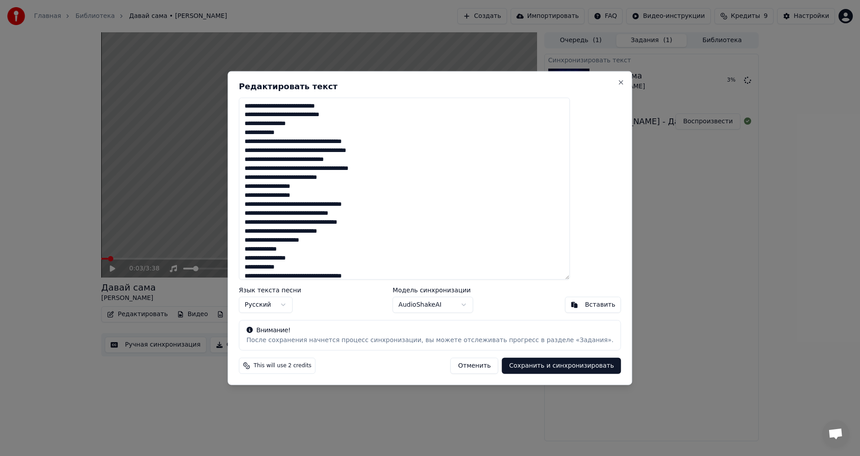
click at [407, 111] on textarea at bounding box center [404, 188] width 331 height 182
drag, startPoint x: 407, startPoint y: 111, endPoint x: 211, endPoint y: 104, distance: 196.4
click at [211, 104] on body "Главная Библиотека Давай сама • Арсений Бородин Создать Импортировать FAQ Видео…" at bounding box center [430, 228] width 860 height 456
click at [469, 150] on textarea at bounding box center [404, 188] width 331 height 182
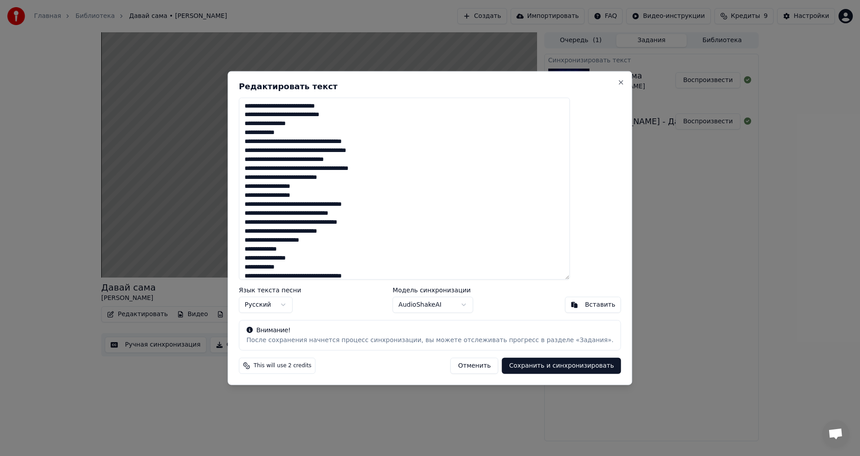
click at [295, 123] on textarea at bounding box center [404, 188] width 331 height 182
click at [300, 125] on textarea at bounding box center [404, 188] width 331 height 182
click at [301, 142] on textarea at bounding box center [404, 188] width 331 height 182
click at [301, 141] on textarea at bounding box center [404, 188] width 331 height 182
click at [304, 140] on textarea at bounding box center [404, 188] width 331 height 182
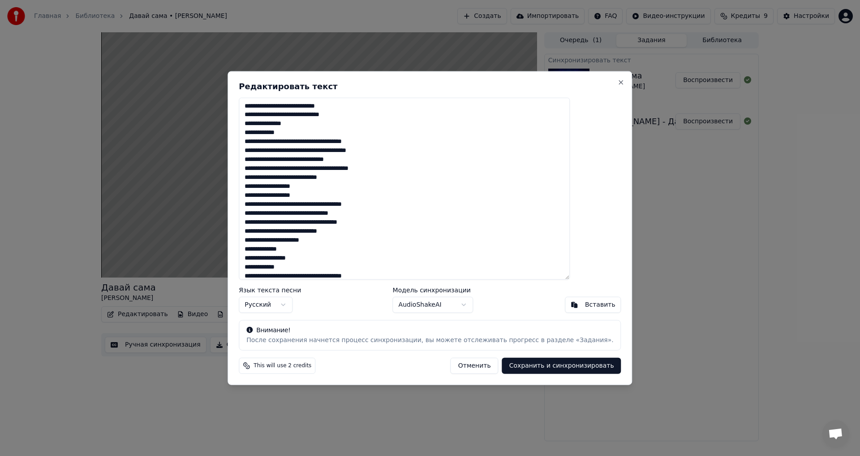
click at [303, 140] on textarea at bounding box center [404, 188] width 331 height 182
click at [302, 141] on textarea at bounding box center [404, 188] width 331 height 182
click at [311, 141] on textarea at bounding box center [404, 188] width 331 height 182
click at [315, 138] on textarea at bounding box center [404, 188] width 331 height 182
click at [329, 139] on textarea at bounding box center [404, 188] width 331 height 182
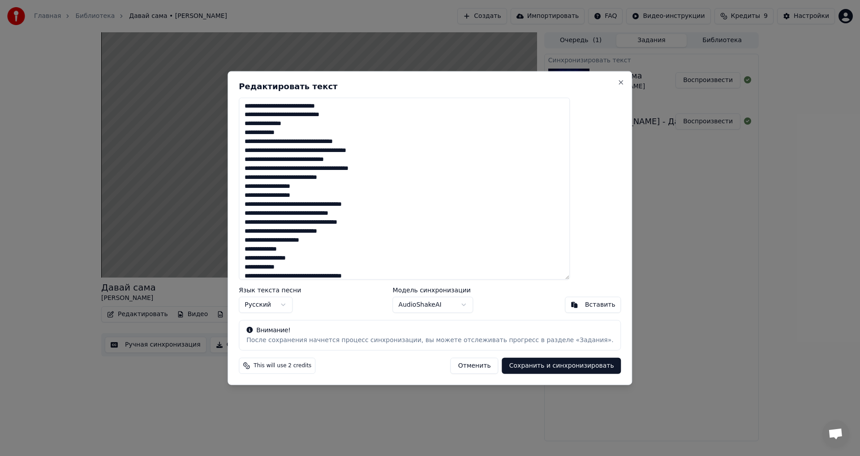
click at [331, 143] on textarea at bounding box center [404, 188] width 331 height 182
click at [340, 140] on textarea at bounding box center [404, 188] width 331 height 182
click at [347, 141] on textarea at bounding box center [404, 188] width 331 height 182
click at [371, 141] on textarea at bounding box center [404, 188] width 331 height 182
type textarea "**********"
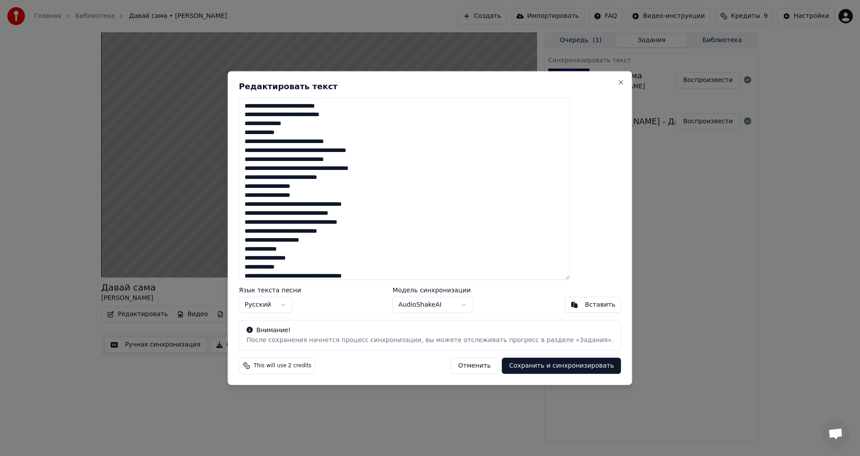
click at [449, 307] on body "Главная Библиотека Давай сама • Арсений Бородин Создать Импортировать FAQ Видео…" at bounding box center [430, 228] width 860 height 456
click at [538, 366] on button "Сохранить и синхронизировать" at bounding box center [561, 366] width 119 height 16
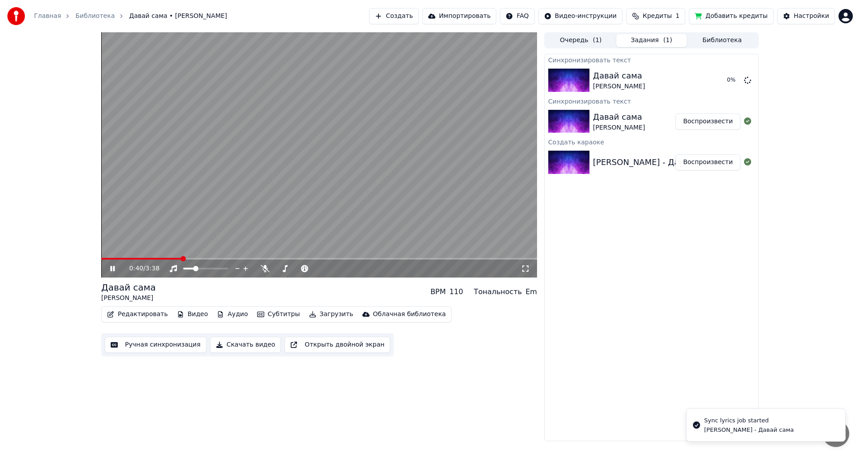
click at [257, 112] on video at bounding box center [319, 154] width 436 height 245
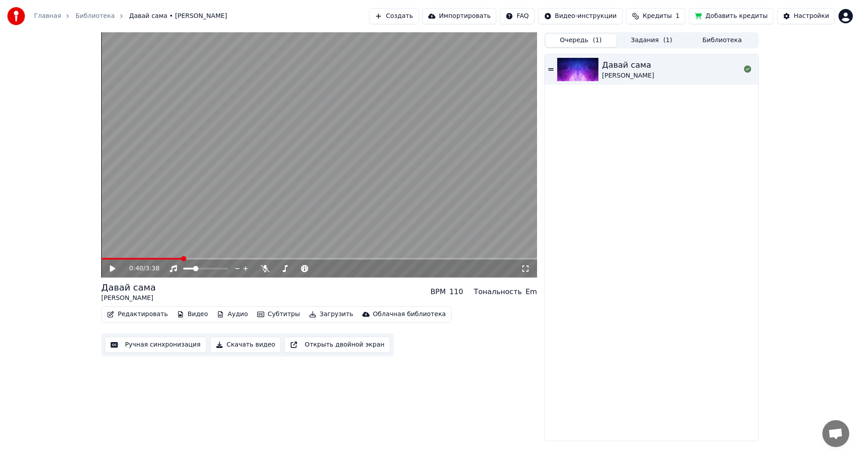
click at [590, 42] on button "Очередь ( 1 )" at bounding box center [581, 40] width 71 height 13
click at [645, 41] on button "Задания ( 1 )" at bounding box center [652, 40] width 71 height 13
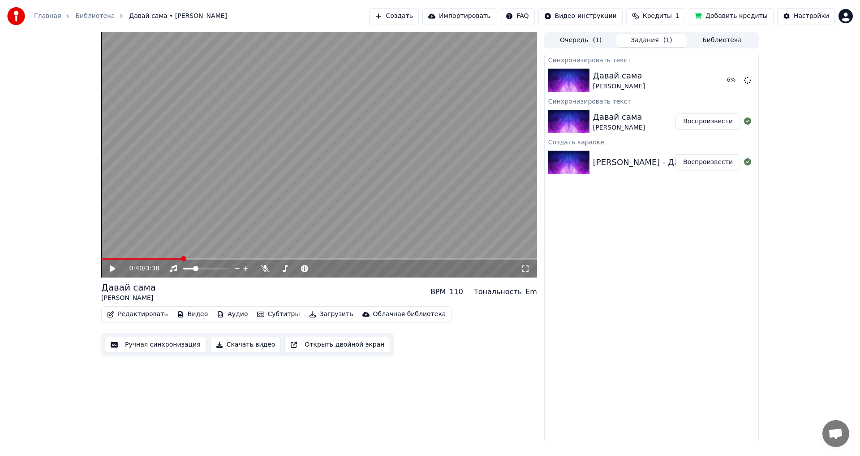
click at [664, 16] on span "Кредиты" at bounding box center [657, 16] width 29 height 9
click at [826, 94] on div "0:40 / 3:38 Давай сама Арсений Бородин BPM 110 Тональность Em Редактировать Вид…" at bounding box center [430, 236] width 860 height 409
click at [626, 93] on div "Давай сама Арсений Бородин 9 %" at bounding box center [652, 80] width 214 height 30
click at [617, 168] on div "Арсений Бородин - Давай сама" at bounding box center [655, 162] width 124 height 13
click at [688, 161] on button "Воспроизвести" at bounding box center [708, 162] width 65 height 16
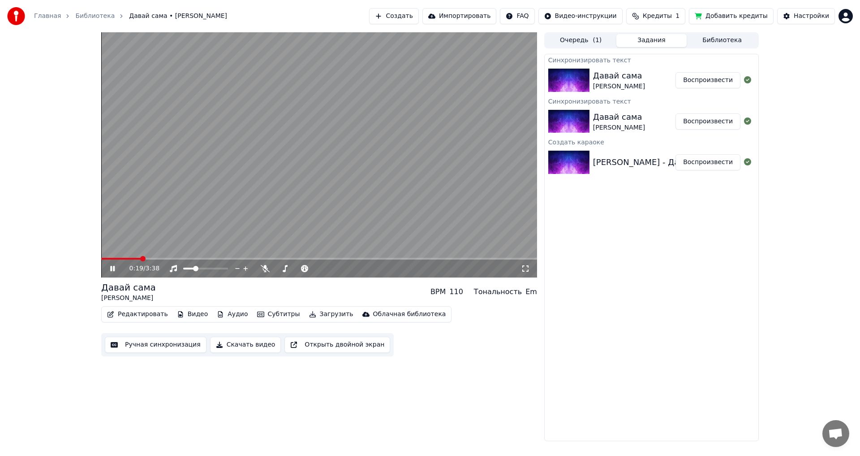
click at [392, 147] on video at bounding box center [319, 154] width 436 height 245
click at [709, 79] on button "Воспроизвести" at bounding box center [708, 80] width 65 height 16
click at [125, 258] on span at bounding box center [319, 259] width 436 height 2
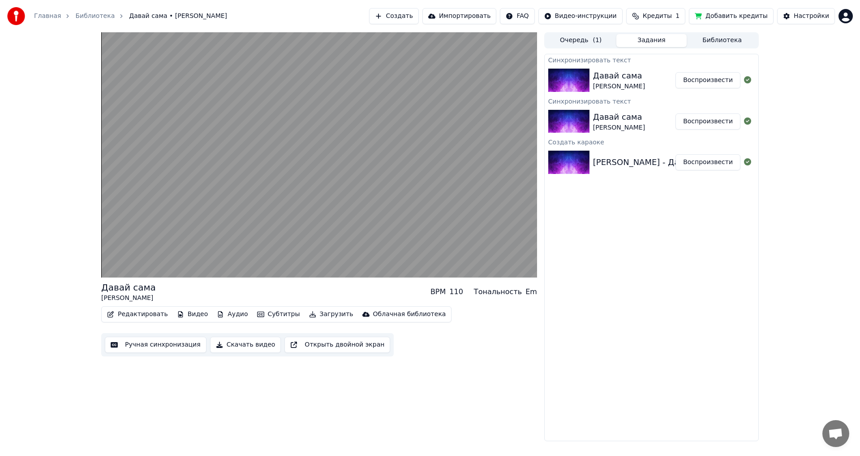
click at [259, 188] on video at bounding box center [319, 154] width 436 height 245
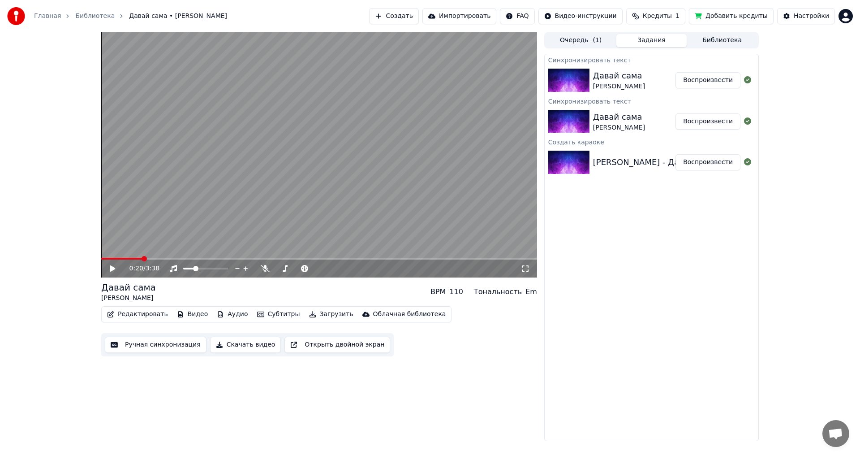
click at [270, 314] on button "Субтитры" at bounding box center [279, 314] width 50 height 13
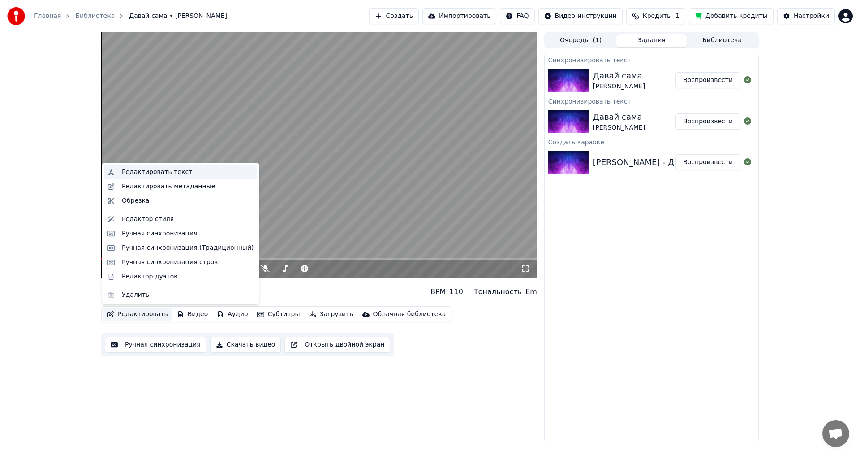
click at [165, 168] on div "Редактировать текст" at bounding box center [157, 172] width 70 height 9
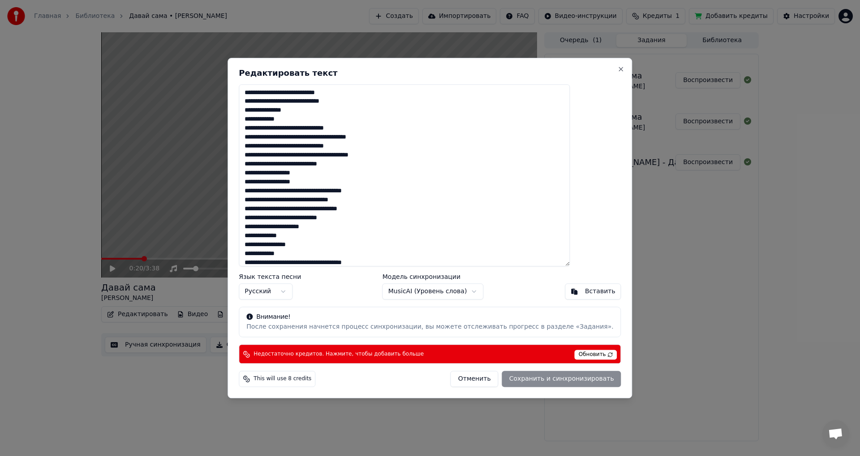
drag, startPoint x: 401, startPoint y: 260, endPoint x: 133, endPoint y: 16, distance: 362.6
click at [133, 16] on body "Главная Библиотека Давай сама • Арсений Бородин Создать Импортировать FAQ Видео…" at bounding box center [430, 228] width 860 height 456
paste textarea "**********"
click at [575, 352] on span "Обновить" at bounding box center [596, 355] width 43 height 10
click at [537, 383] on div "Отменить Сохранить и синхронизировать" at bounding box center [536, 379] width 171 height 16
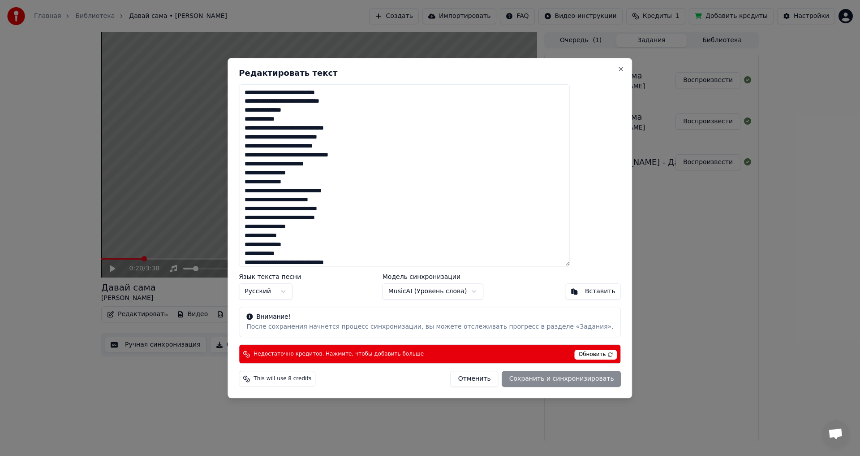
click at [590, 69] on h2 "Редактировать текст" at bounding box center [430, 73] width 382 height 8
click at [618, 69] on button "Close" at bounding box center [621, 68] width 7 height 7
type textarea "**********"
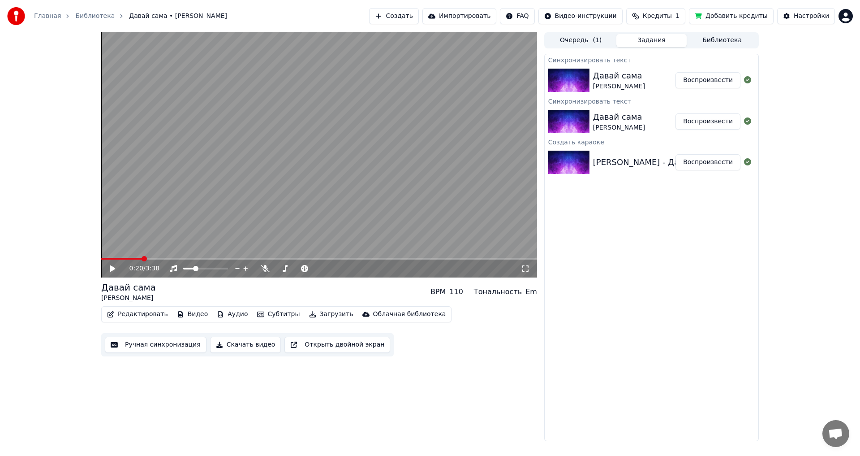
click at [649, 130] on div "Давай сама Арсений Бородин" at bounding box center [634, 122] width 82 height 22
